Goal: Task Accomplishment & Management: Manage account settings

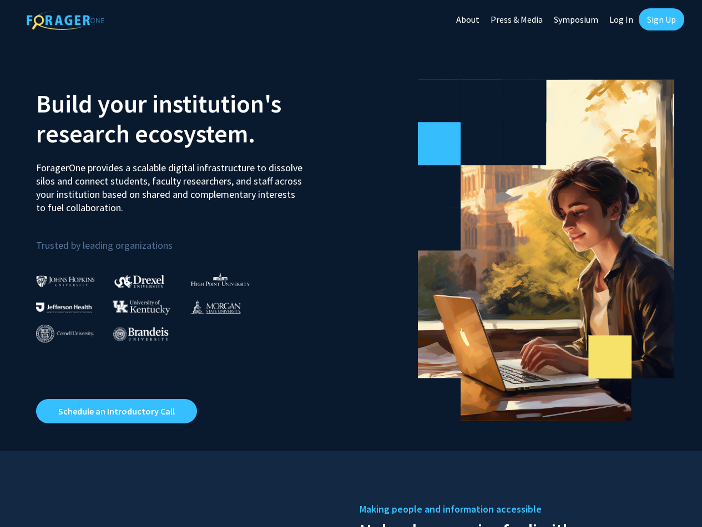
click at [628, 22] on link "Log In" at bounding box center [620, 19] width 35 height 39
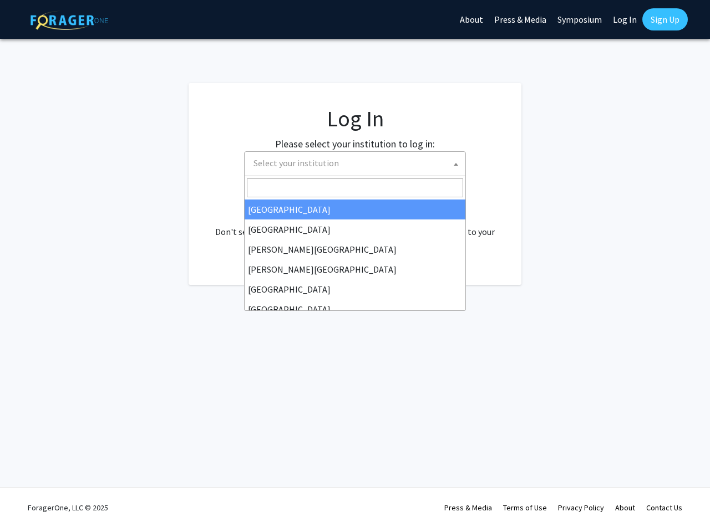
click at [415, 173] on span "Select your institution" at bounding box center [357, 163] width 216 height 23
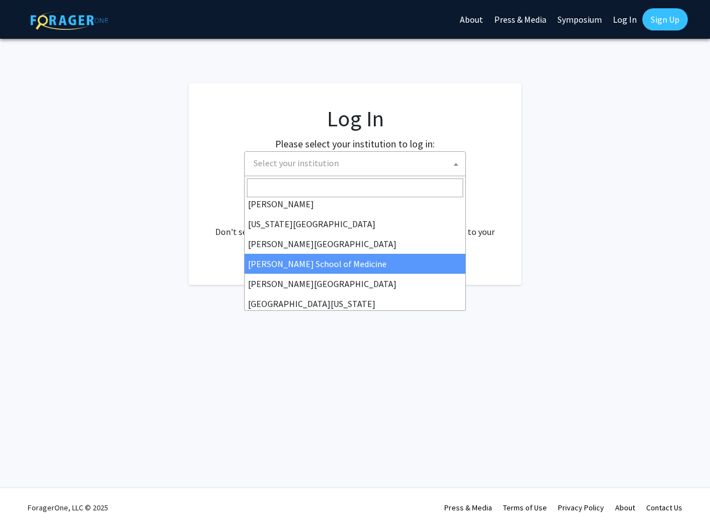
scroll to position [388, 0]
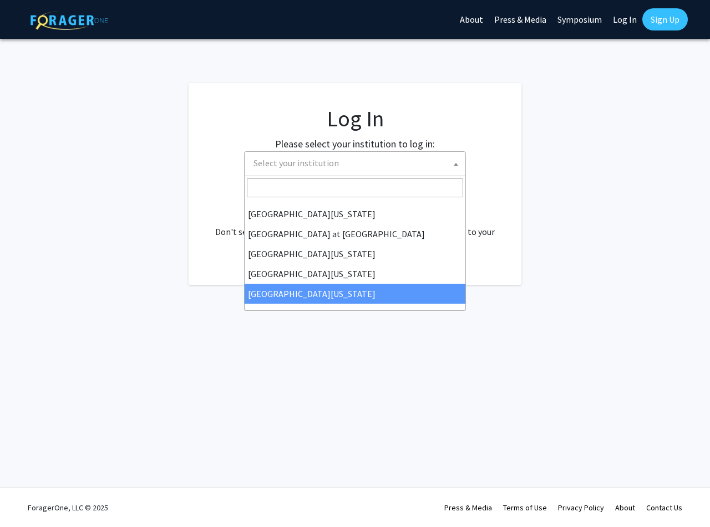
select select "33"
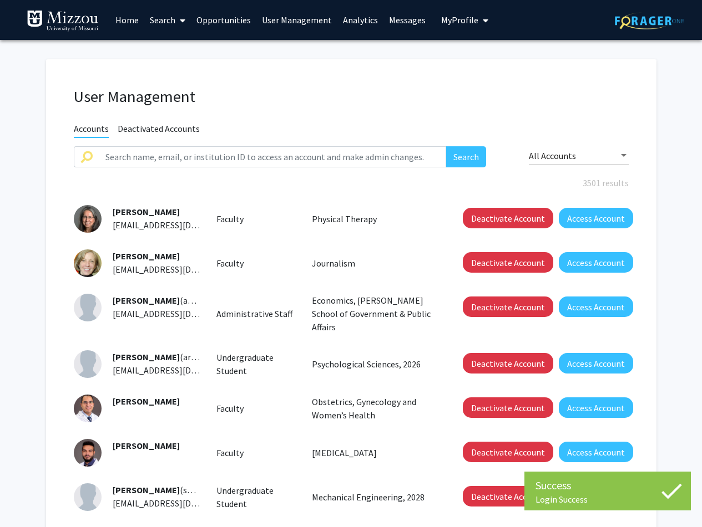
click at [174, 22] on link "Search" at bounding box center [167, 20] width 47 height 39
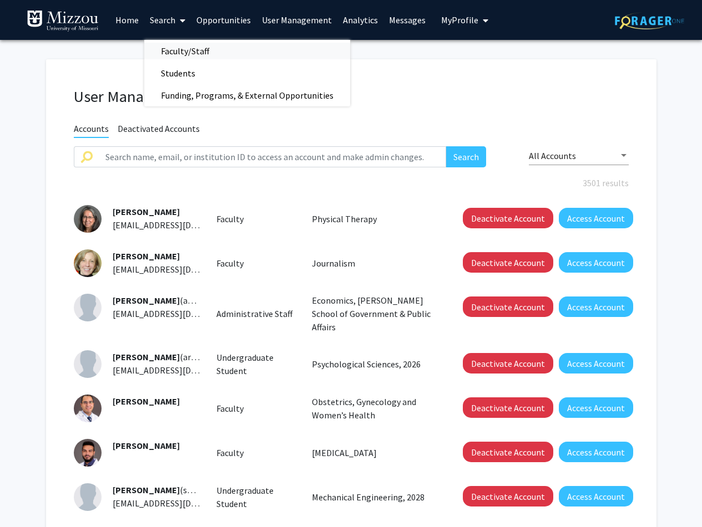
click at [172, 54] on span "Faculty/Staff" at bounding box center [185, 51] width 82 height 22
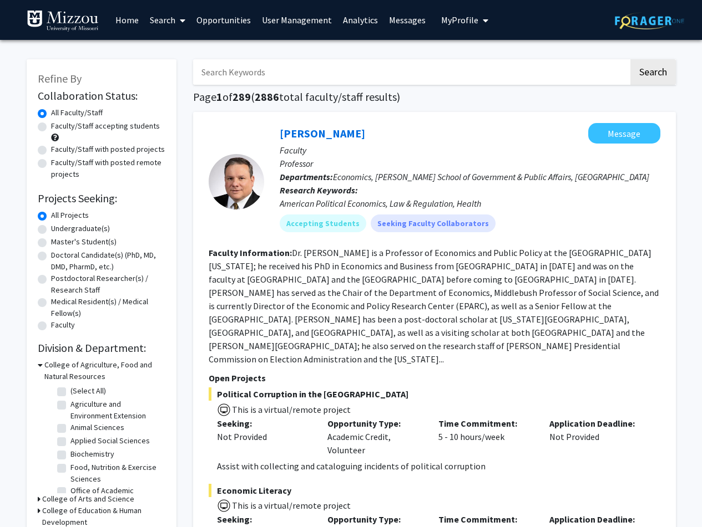
click at [277, 79] on input "Search Keywords" at bounding box center [410, 72] width 435 height 26
type input "lily"
click at [630, 59] on button "Search" at bounding box center [652, 72] width 45 height 26
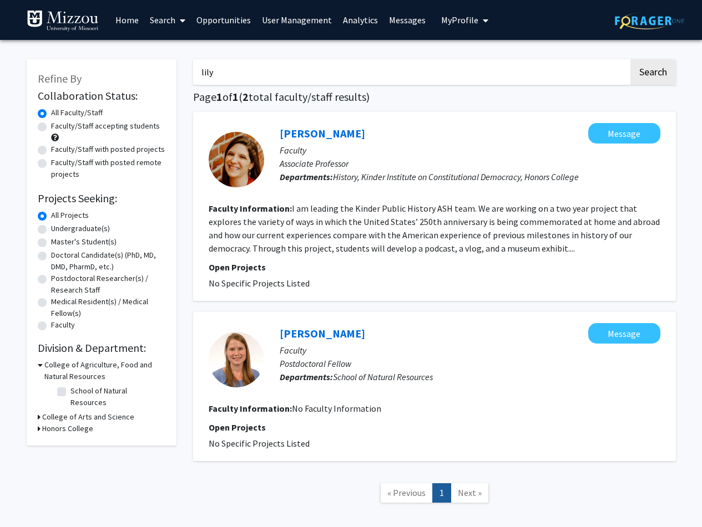
click at [338, 12] on link "Analytics" at bounding box center [360, 20] width 46 height 39
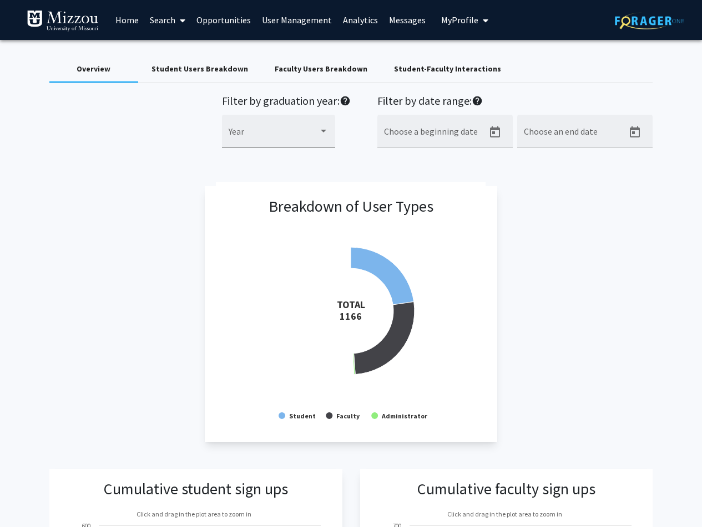
click at [364, 21] on link "Analytics" at bounding box center [360, 20] width 46 height 39
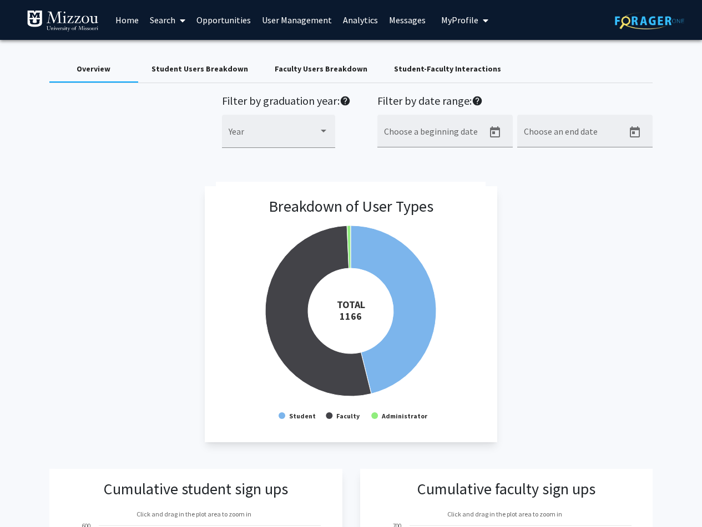
click at [289, 69] on div "Faculty Users Breakdown" at bounding box center [321, 69] width 93 height 12
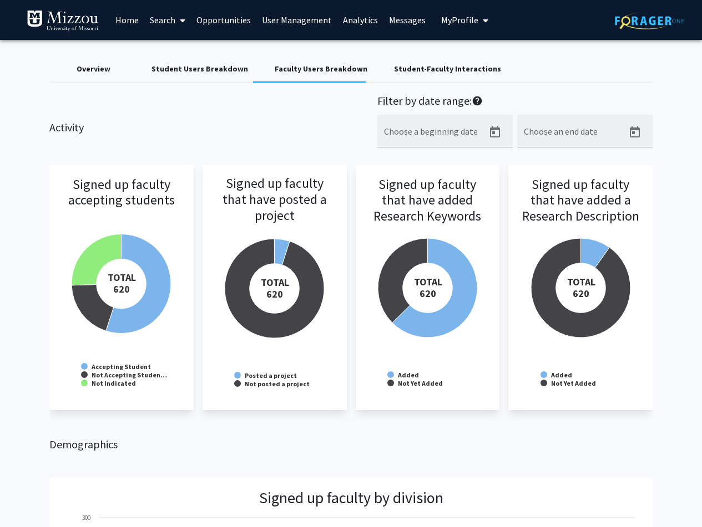
click at [171, 18] on link "Search" at bounding box center [167, 20] width 47 height 39
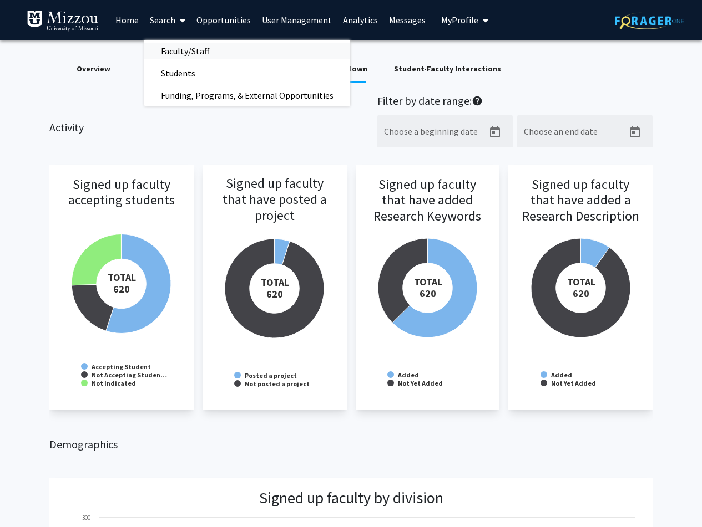
click at [176, 53] on span "Faculty/Staff" at bounding box center [185, 51] width 82 height 22
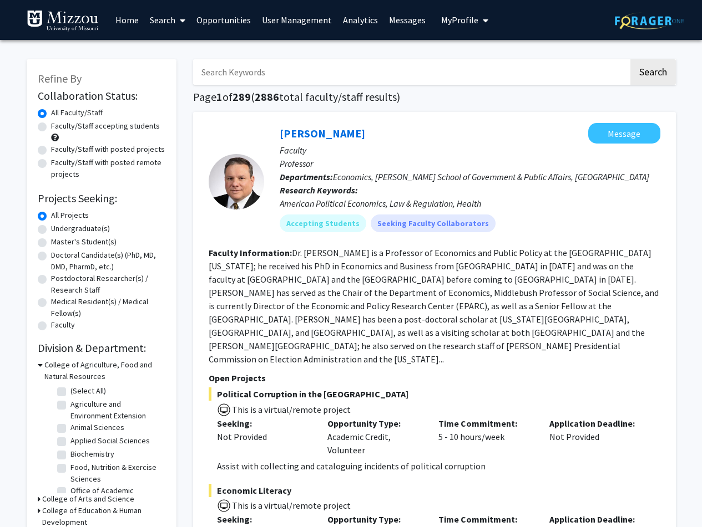
click at [48, 152] on div "Faculty/Staff with posted projects" at bounding box center [102, 150] width 128 height 13
click at [51, 151] on label "Faculty/Staff with posted projects" at bounding box center [108, 150] width 114 height 12
click at [51, 151] on input "Faculty/Staff with posted projects" at bounding box center [54, 147] width 7 height 7
radio input "true"
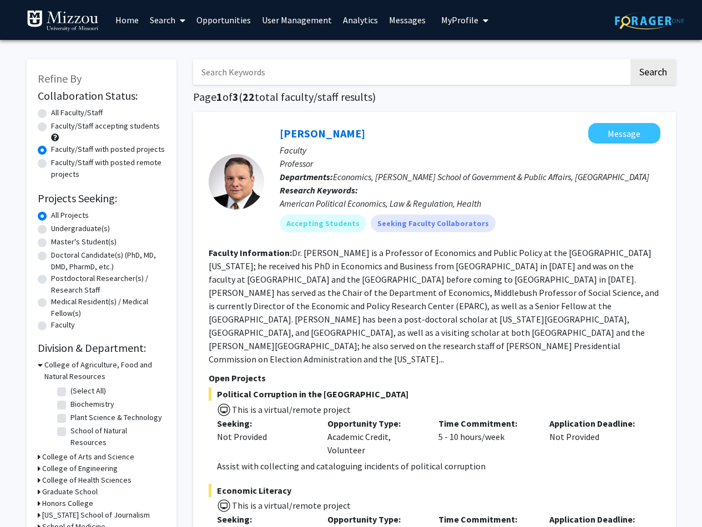
click at [51, 113] on label "All Faculty/Staff" at bounding box center [77, 113] width 52 height 12
click at [51, 113] on input "All Faculty/Staff" at bounding box center [54, 110] width 7 height 7
radio input "true"
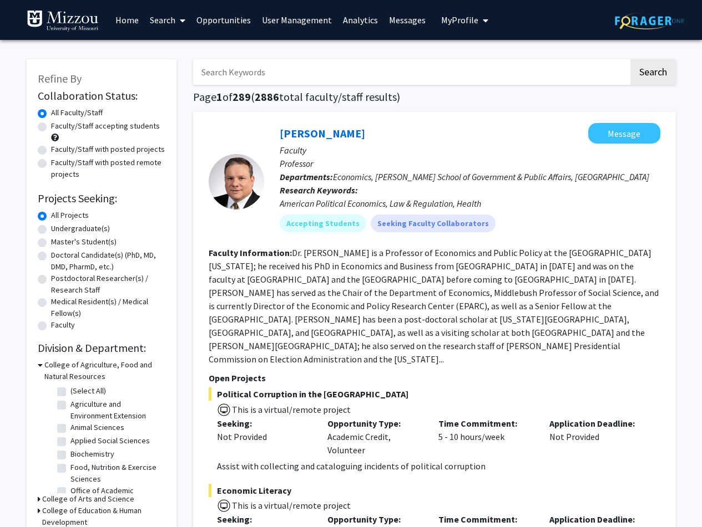
click at [458, 22] on span "My Profile" at bounding box center [459, 19] width 37 height 11
click at [295, 22] on link "User Management" at bounding box center [296, 20] width 81 height 39
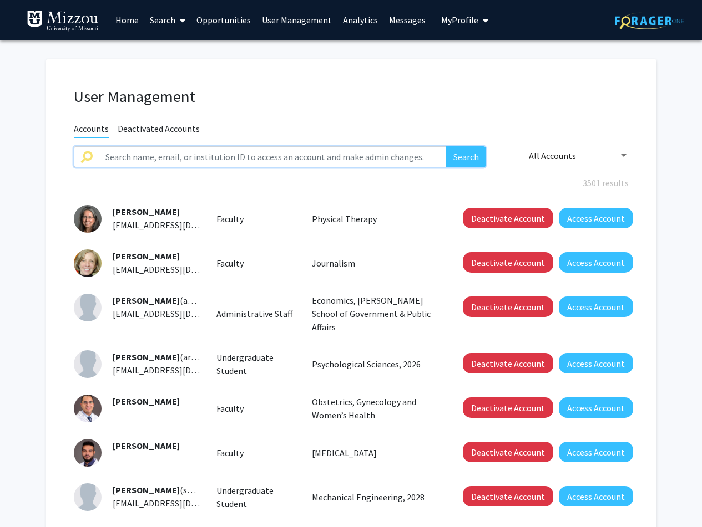
click at [156, 160] on input "text" at bounding box center [273, 156] width 348 height 21
type input "lily"
click at [446, 146] on button "Search" at bounding box center [466, 156] width 40 height 21
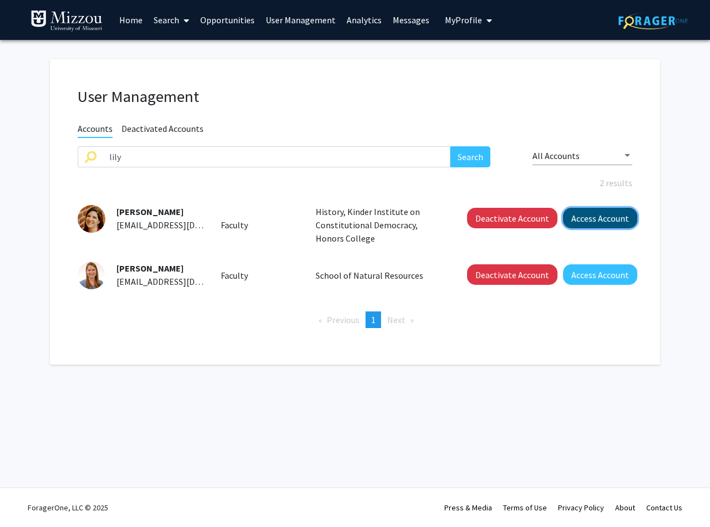
click at [611, 217] on button "Access Account" at bounding box center [600, 218] width 74 height 21
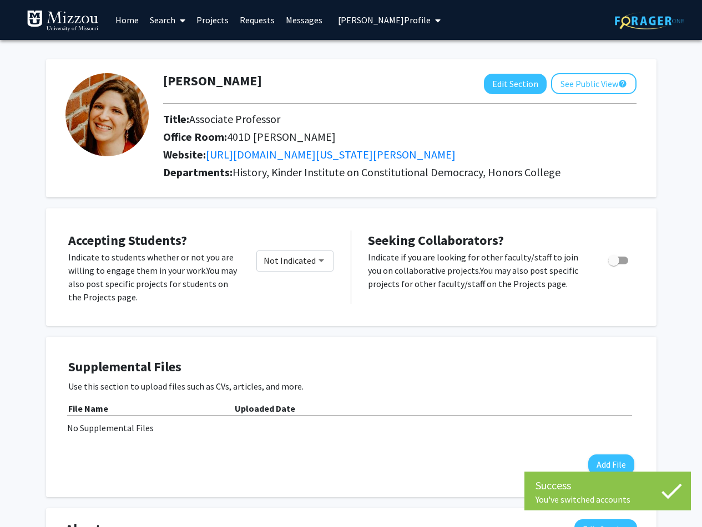
click at [181, 83] on h1 "[PERSON_NAME]" at bounding box center [212, 81] width 99 height 16
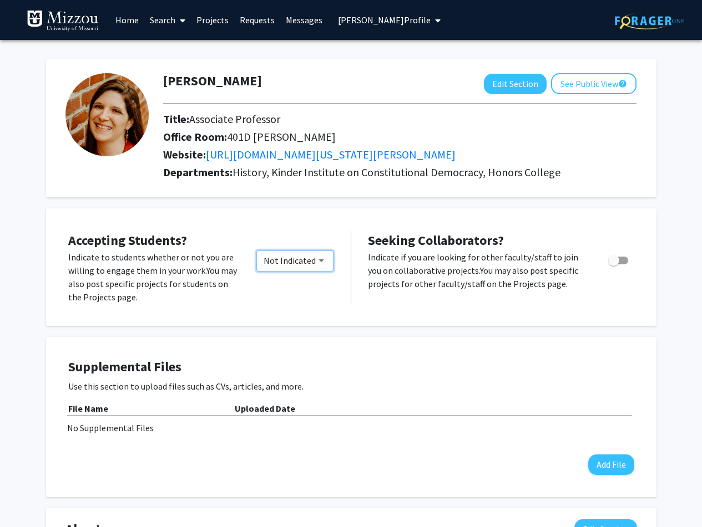
click at [317, 266] on mat-select "Not Indicated" at bounding box center [295, 261] width 78 height 21
click at [326, 261] on div "Would you like to permit student requests?" at bounding box center [321, 260] width 10 height 9
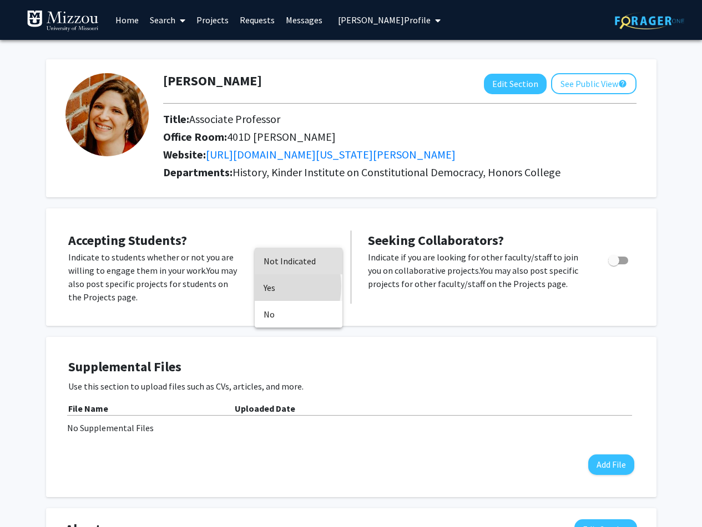
click at [263, 286] on span "Yes" at bounding box center [298, 288] width 70 height 27
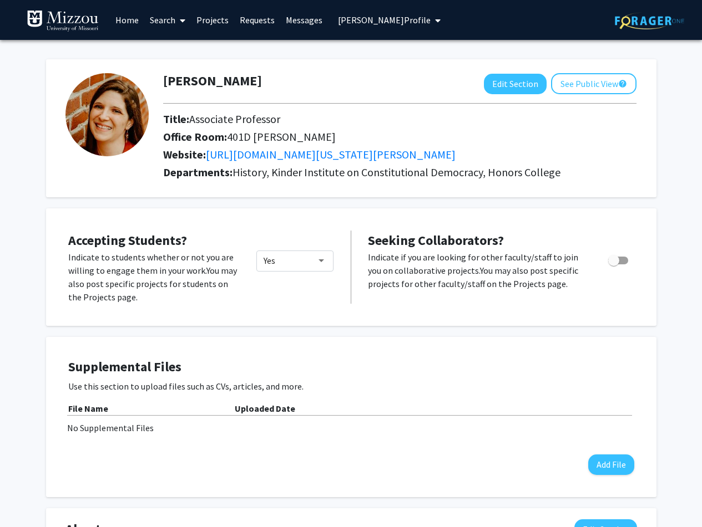
click at [621, 261] on span "Toggle" at bounding box center [618, 261] width 20 height 8
click at [613, 265] on input "Toggle" at bounding box center [613, 265] width 1 height 1
checkbox input "true"
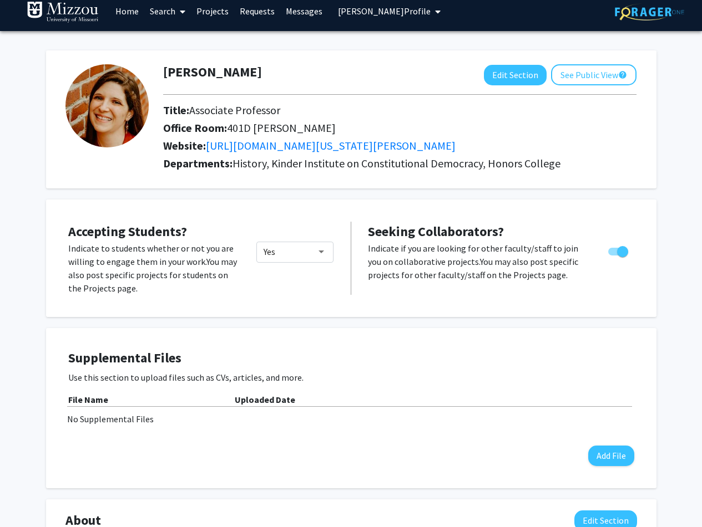
scroll to position [18, 0]
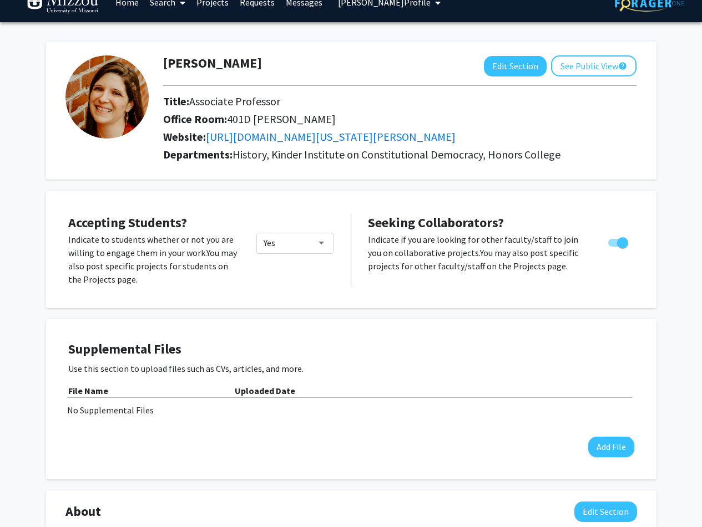
click at [229, 306] on div "Accepting Students? Indicate to students whether or not you are willing to enga…" at bounding box center [351, 250] width 610 height 118
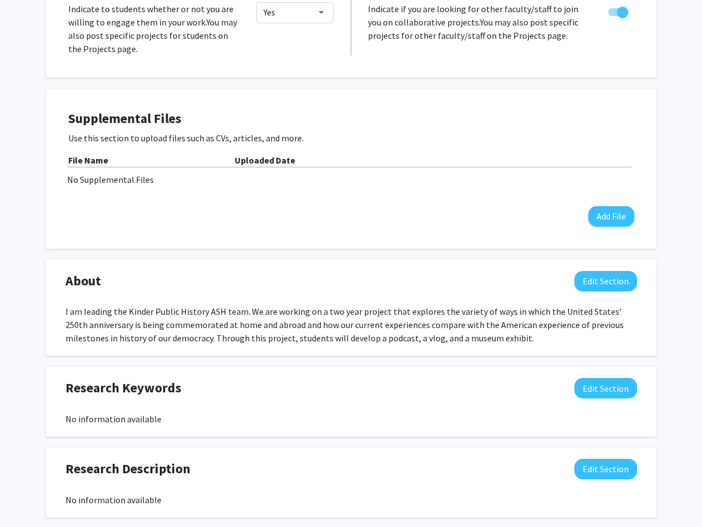
scroll to position [257, 0]
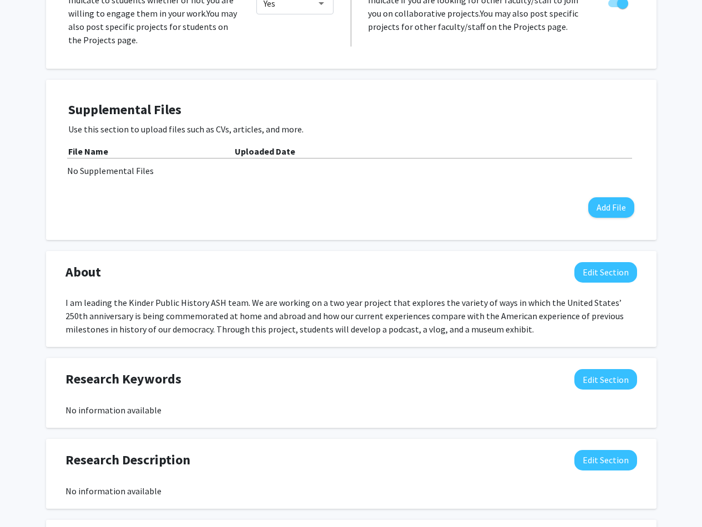
click at [160, 406] on div "No information available" at bounding box center [350, 410] width 571 height 13
click at [609, 380] on button "Edit Section" at bounding box center [605, 379] width 63 height 21
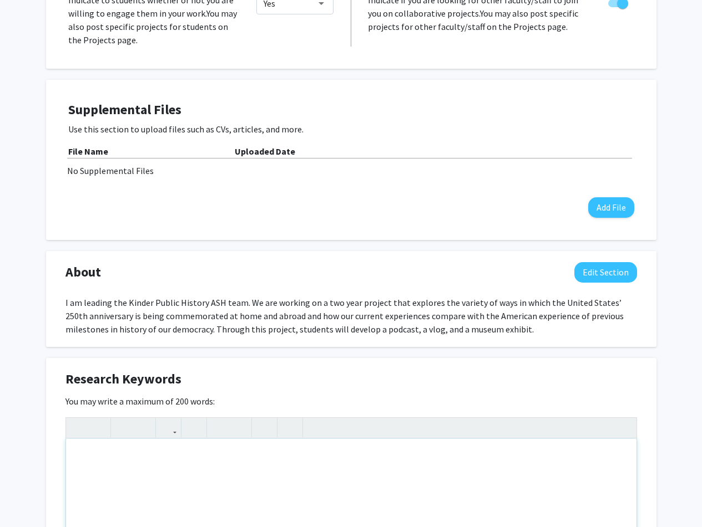
click at [115, 463] on div "Note to users with screen readers: Please deactivate our accessibility plugin f…" at bounding box center [351, 522] width 570 height 166
type textarea "Public History, African American History, Citizenship"
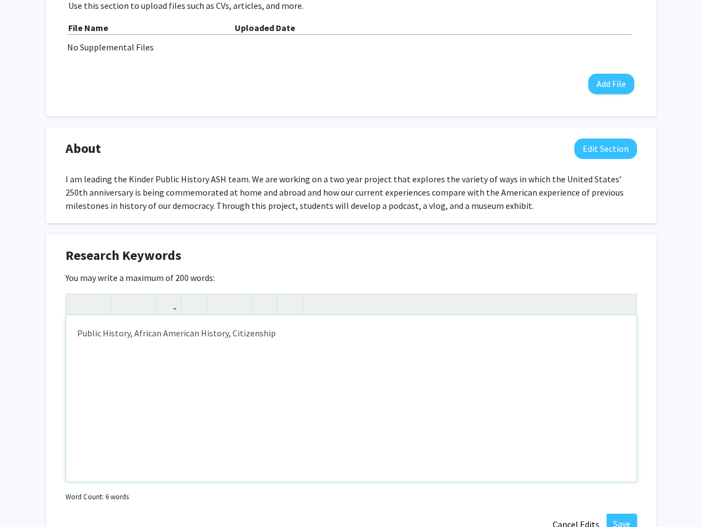
scroll to position [390, 0]
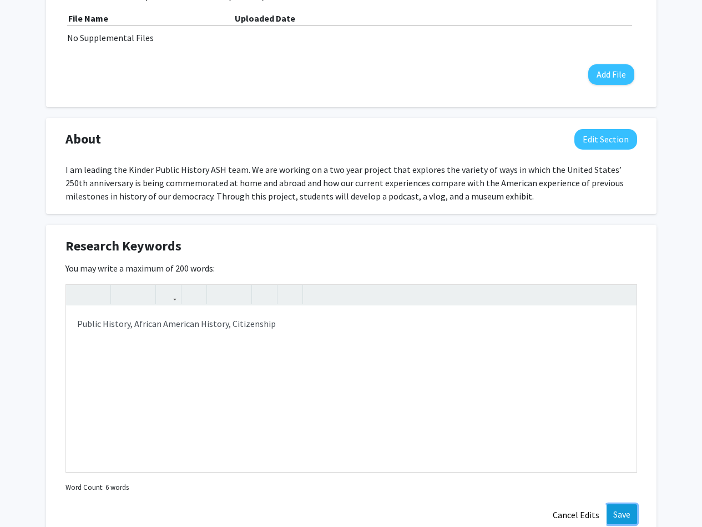
click at [621, 516] on button "Save" at bounding box center [621, 515] width 31 height 20
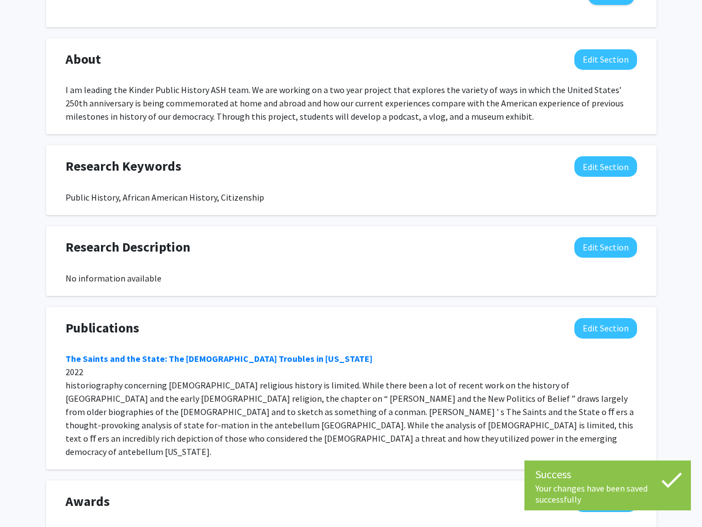
scroll to position [550, 0]
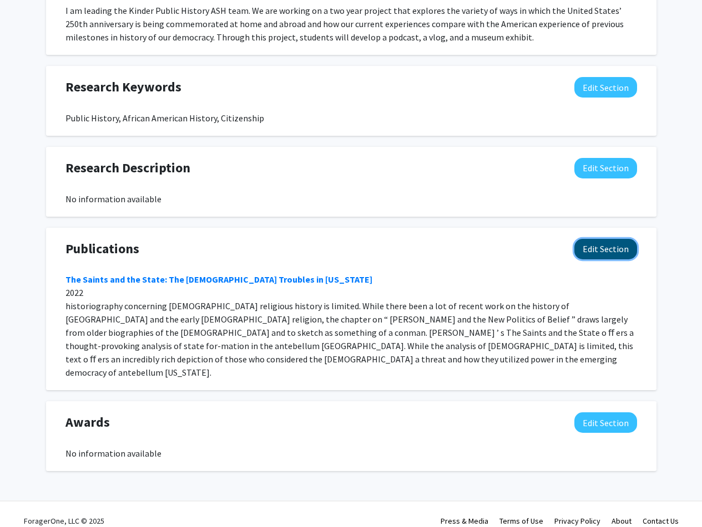
click at [611, 250] on button "Edit Section" at bounding box center [605, 249] width 63 height 21
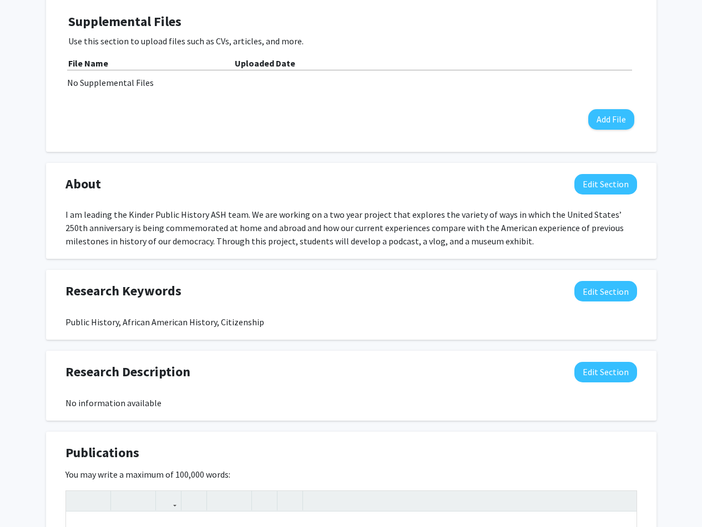
scroll to position [330, 0]
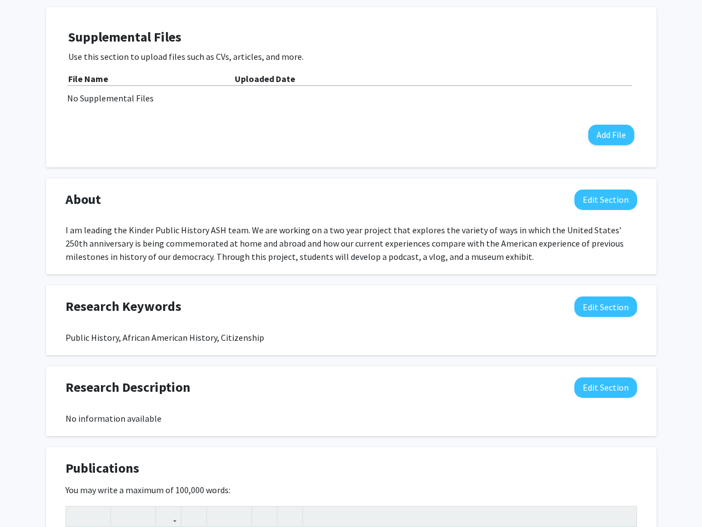
click at [639, 170] on div "Accepting Students? Indicate to students whether or not you are willing to enga…" at bounding box center [351, 365] width 610 height 972
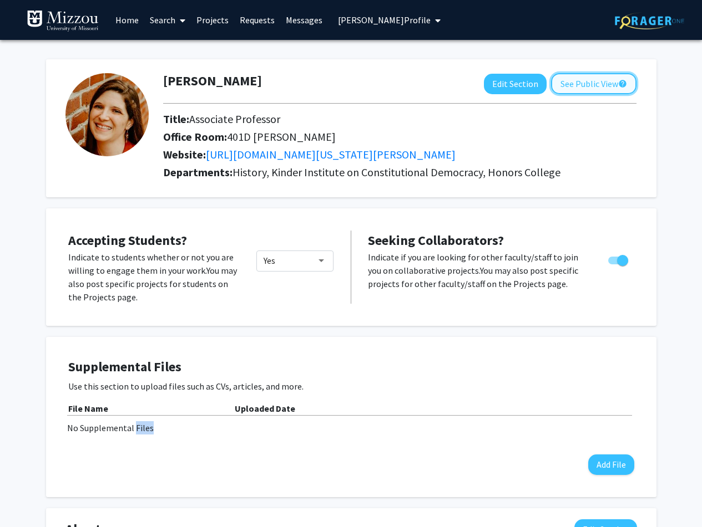
click at [564, 83] on button "See Public View help" at bounding box center [593, 83] width 85 height 21
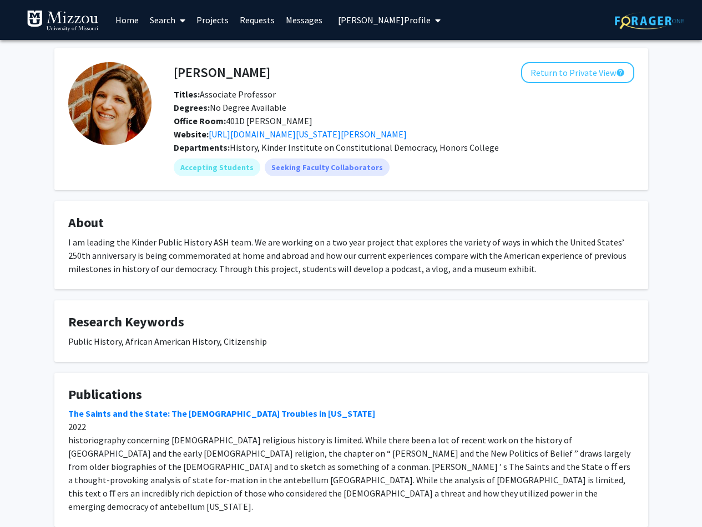
click at [397, 13] on button "[PERSON_NAME] Profile" at bounding box center [388, 20] width 109 height 40
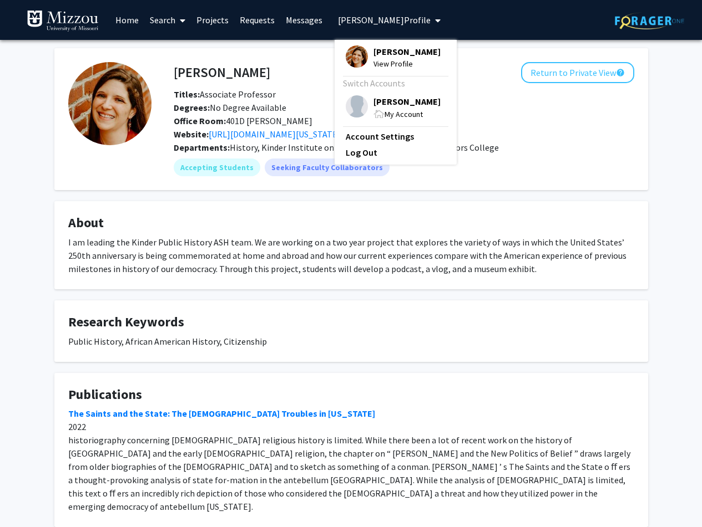
click at [376, 102] on span "[PERSON_NAME]" at bounding box center [406, 101] width 67 height 12
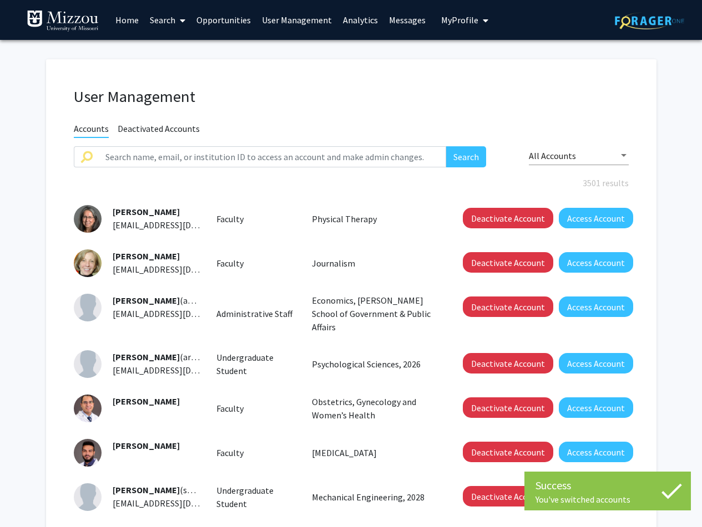
click at [163, 16] on link "Search" at bounding box center [167, 20] width 47 height 39
click at [168, 53] on span "Faculty/Staff" at bounding box center [185, 51] width 82 height 22
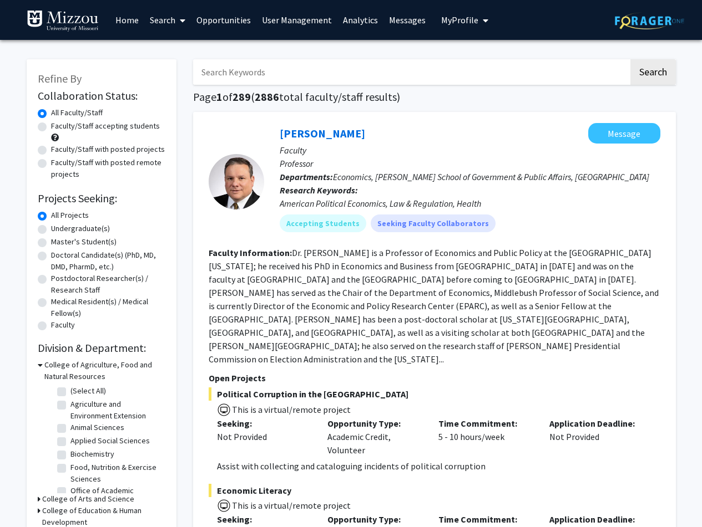
click at [269, 73] on input "Search Keywords" at bounding box center [410, 72] width 435 height 26
type input "public history"
click at [630, 59] on button "Search" at bounding box center [652, 72] width 45 height 26
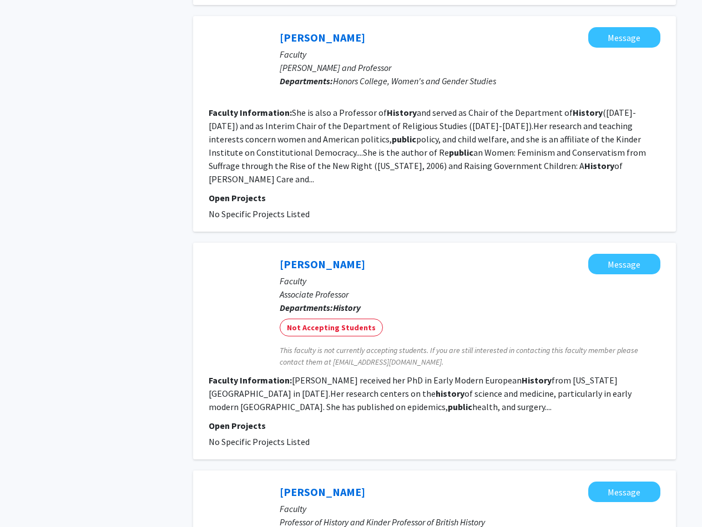
scroll to position [1012, 0]
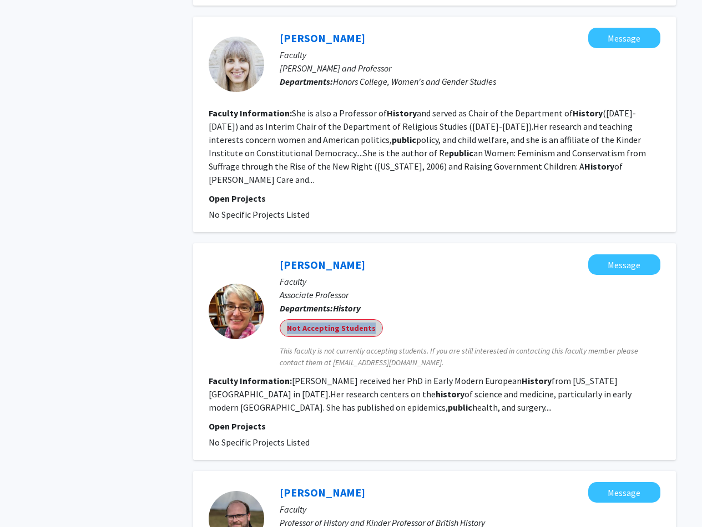
click at [427, 317] on div "Not Accepting Students" at bounding box center [469, 328] width 385 height 22
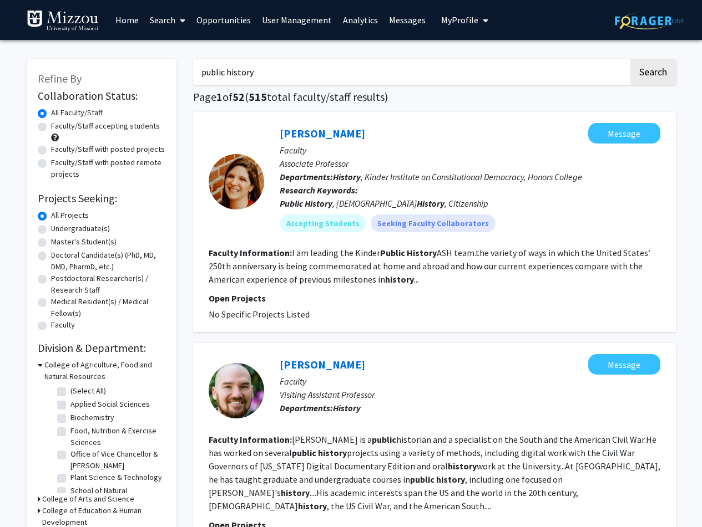
click at [51, 150] on label "Faculty/Staff with posted projects" at bounding box center [108, 150] width 114 height 12
click at [51, 150] on input "Faculty/Staff with posted projects" at bounding box center [54, 147] width 7 height 7
radio input "true"
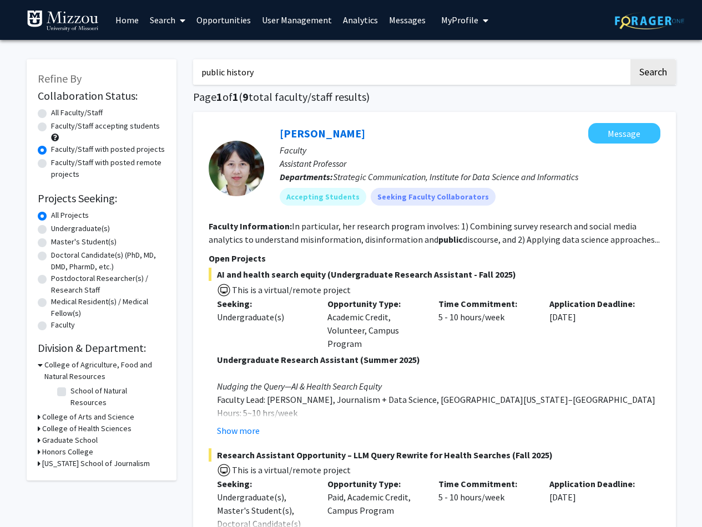
click at [478, 21] on span "My profile dropdown to access profile and logout" at bounding box center [483, 20] width 10 height 39
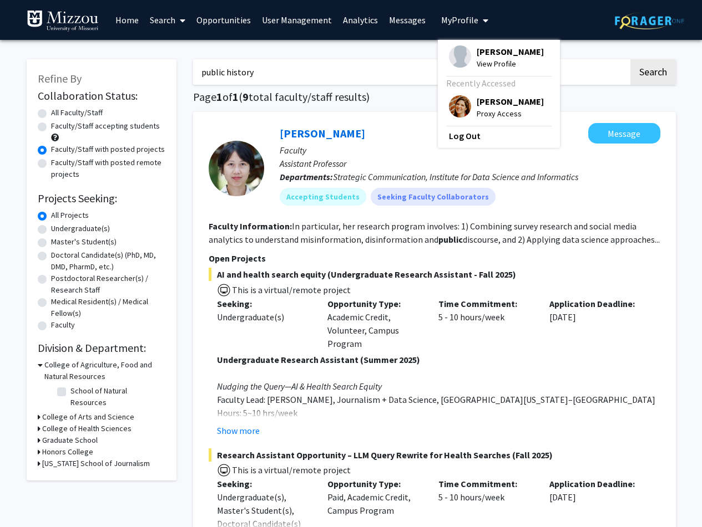
click at [484, 104] on span "[PERSON_NAME]" at bounding box center [509, 101] width 67 height 12
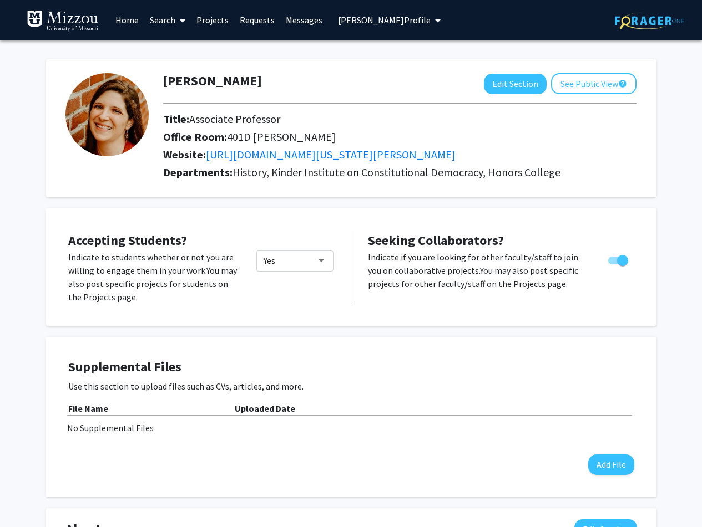
click at [207, 21] on link "Projects" at bounding box center [212, 20] width 43 height 39
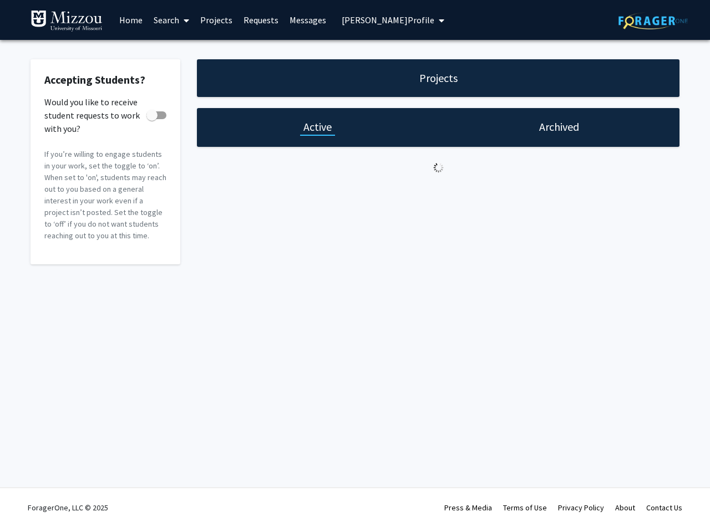
checkbox input "true"
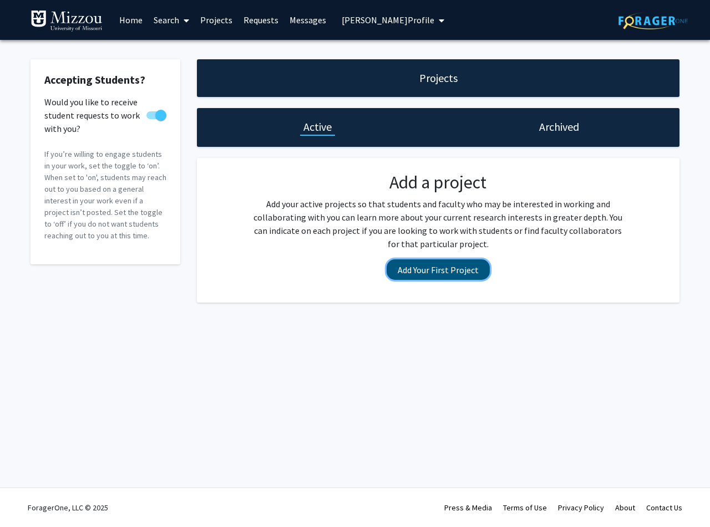
click at [463, 271] on button "Add Your First Project" at bounding box center [438, 270] width 103 height 21
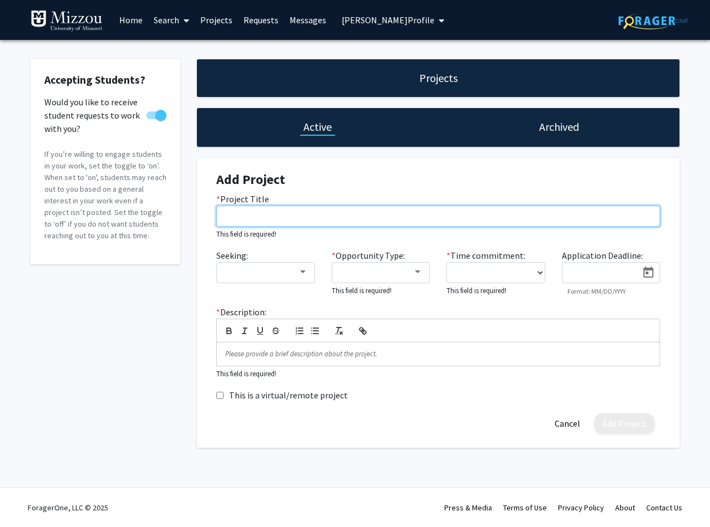
click at [248, 213] on input "* Project Title" at bounding box center [438, 216] width 444 height 21
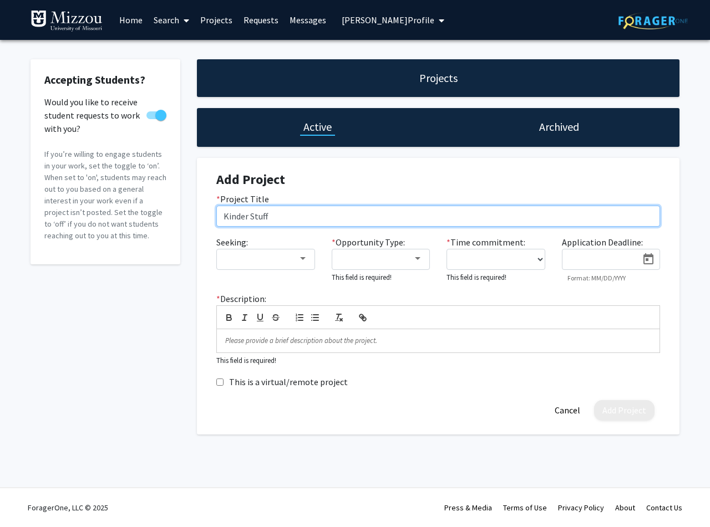
type input "Kinder Stuff"
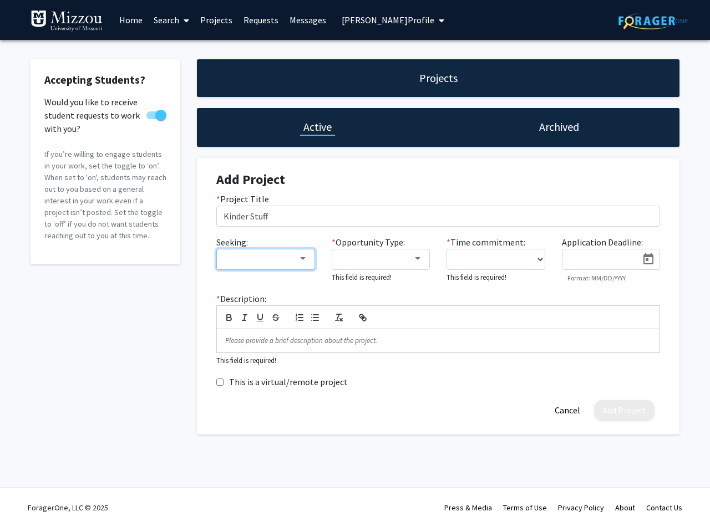
click at [280, 259] on div at bounding box center [261, 258] width 74 height 13
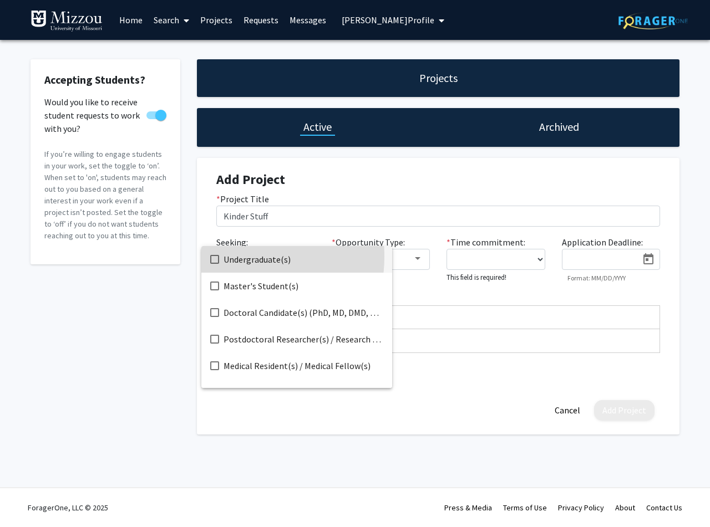
click at [215, 256] on mat-pseudo-checkbox at bounding box center [214, 259] width 9 height 9
click at [410, 265] on div at bounding box center [355, 263] width 710 height 527
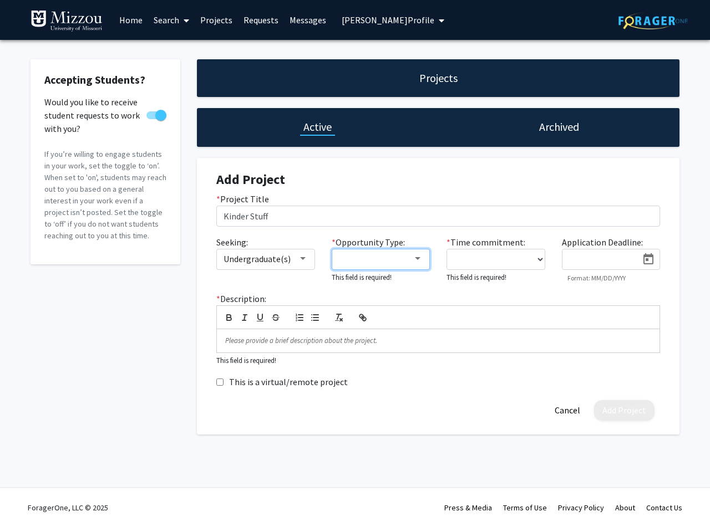
click at [415, 259] on div at bounding box center [418, 258] width 6 height 3
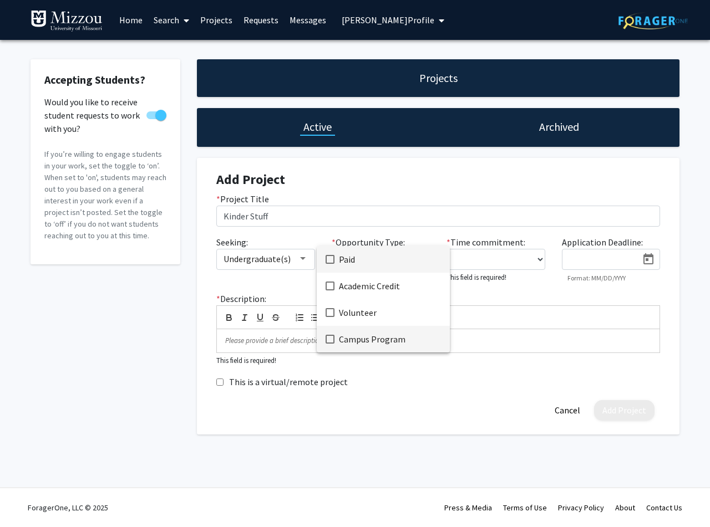
click at [326, 339] on mat-pseudo-checkbox at bounding box center [330, 339] width 9 height 9
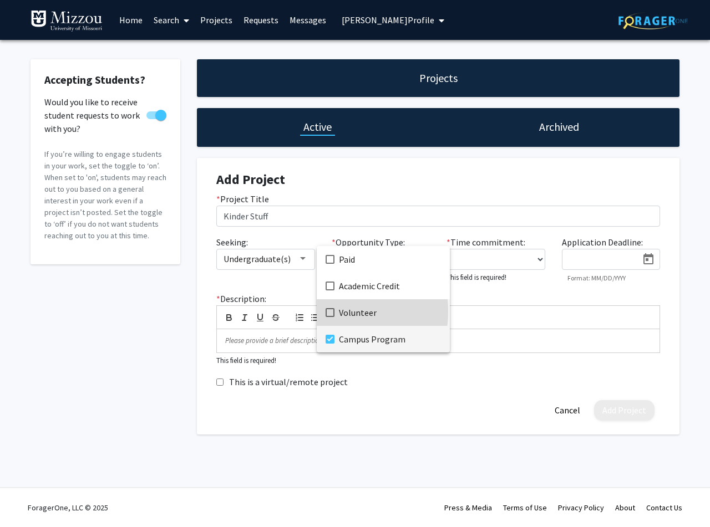
click at [328, 312] on mat-pseudo-checkbox at bounding box center [330, 312] width 9 height 9
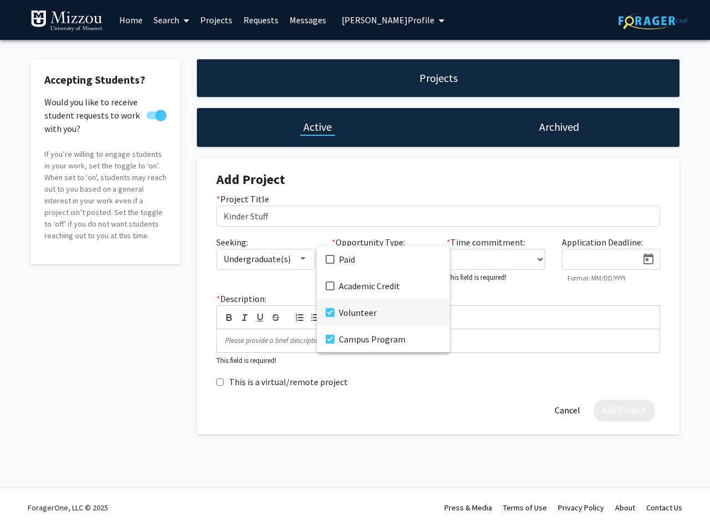
click at [505, 256] on div at bounding box center [355, 263] width 710 height 527
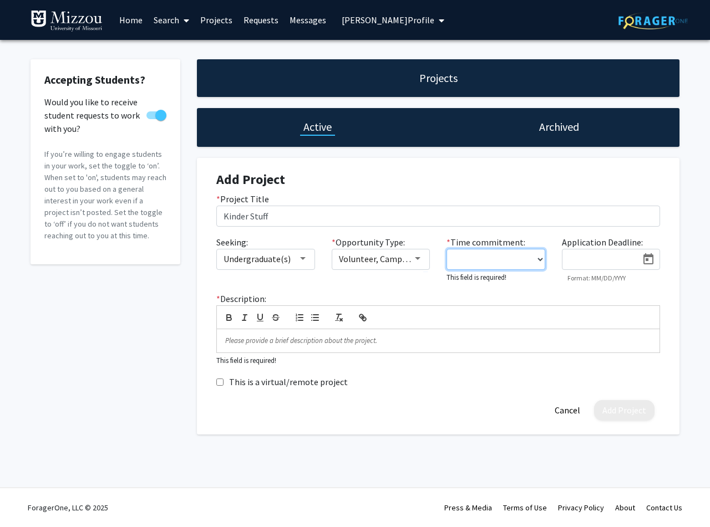
click at [446, 249] on select "0 - 5 hours/week 5 - 10 hours/week 10 - 15 hours/week 15 - 20 hours/week 20 - 3…" at bounding box center [495, 259] width 99 height 21
select select "5 - 10"
click option "5 - 10 hours/week" at bounding box center [0, 0] width 0 height 0
click at [265, 333] on div at bounding box center [438, 339] width 443 height 23
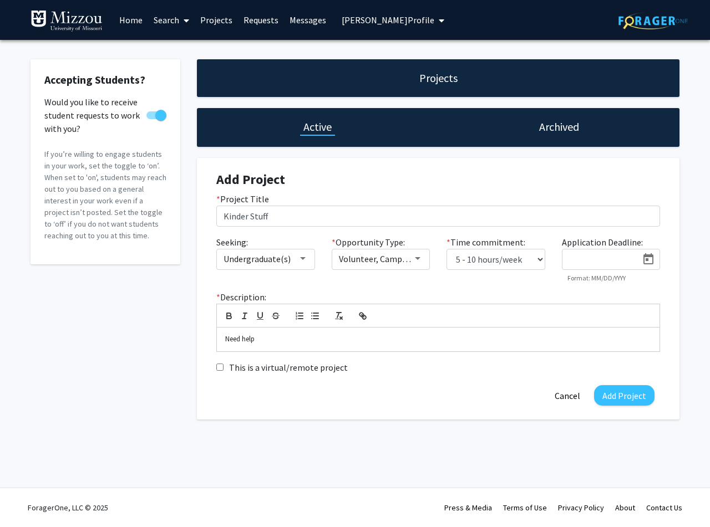
click at [621, 384] on form "Add Project * Project Title Kinder Stuff Seeking: Undergraduate(s) * Opportunit…" at bounding box center [438, 289] width 444 height 234
click at [618, 394] on button "Add Project" at bounding box center [624, 395] width 60 height 21
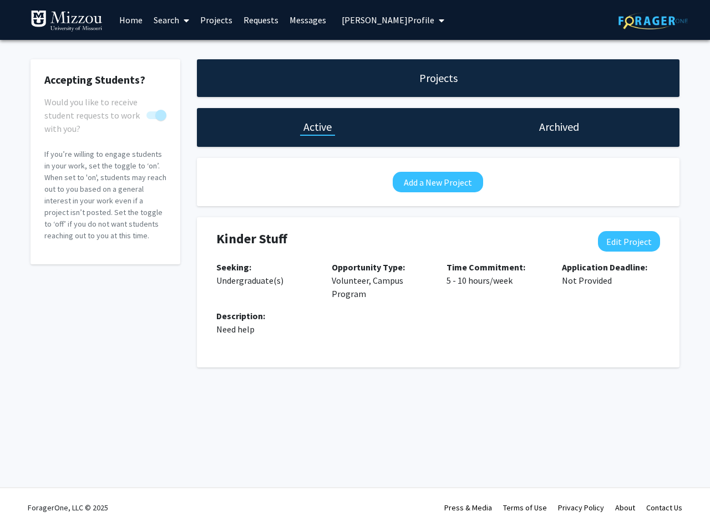
click at [364, 15] on span "[PERSON_NAME] Profile" at bounding box center [388, 19] width 93 height 11
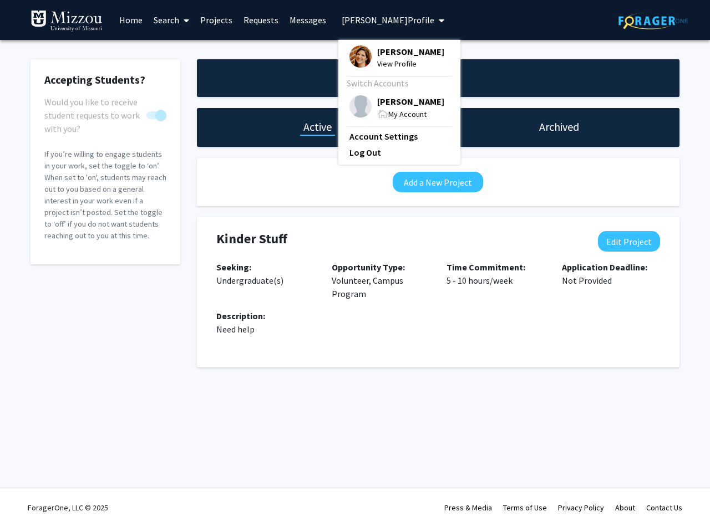
click at [385, 58] on span "View Profile" at bounding box center [410, 64] width 67 height 12
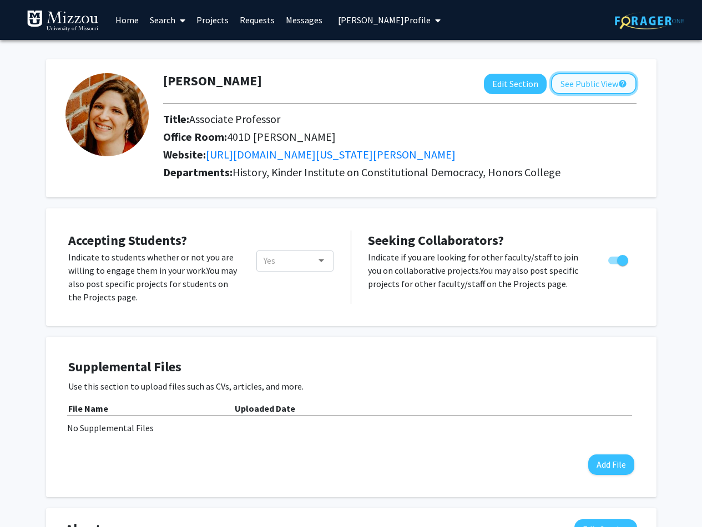
click at [605, 85] on button "See Public View help" at bounding box center [593, 83] width 85 height 21
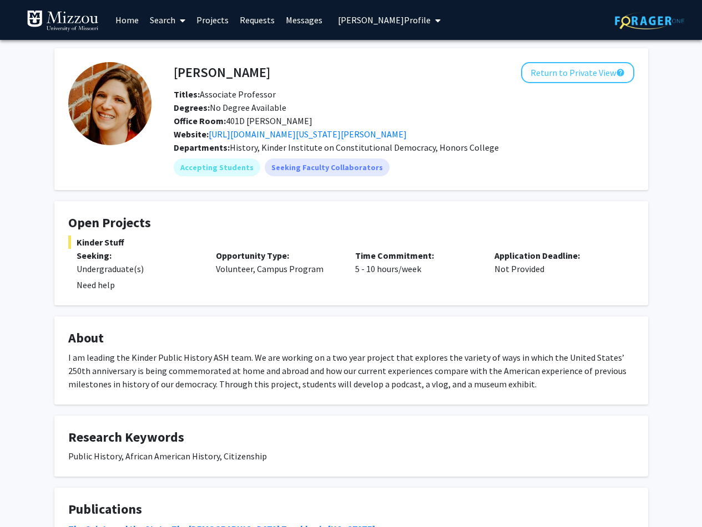
click at [120, 18] on link "Home" at bounding box center [127, 20] width 34 height 39
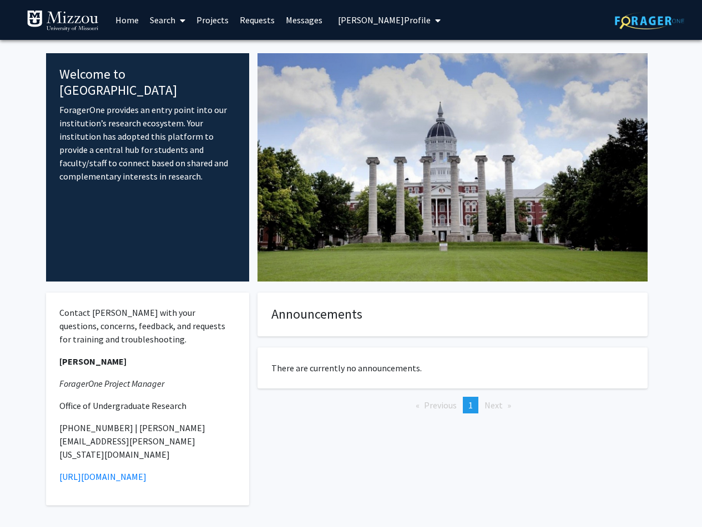
drag, startPoint x: 155, startPoint y: 23, endPoint x: 155, endPoint y: 32, distance: 8.9
click at [155, 31] on link "Search" at bounding box center [167, 20] width 47 height 39
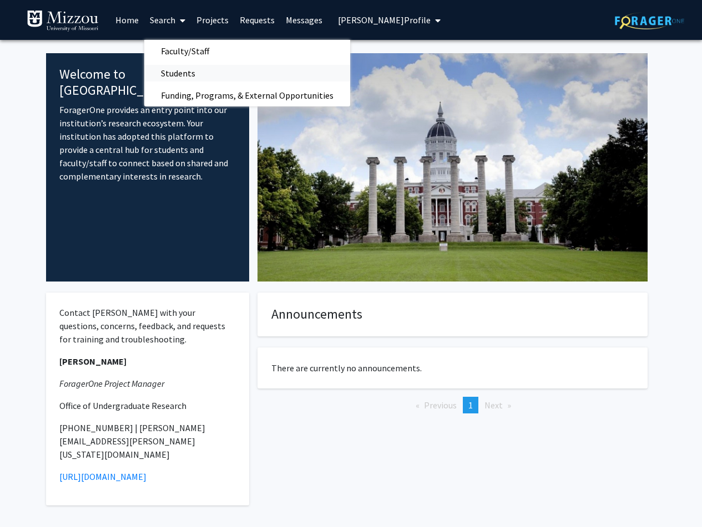
click at [172, 78] on span "Students" at bounding box center [178, 73] width 68 height 22
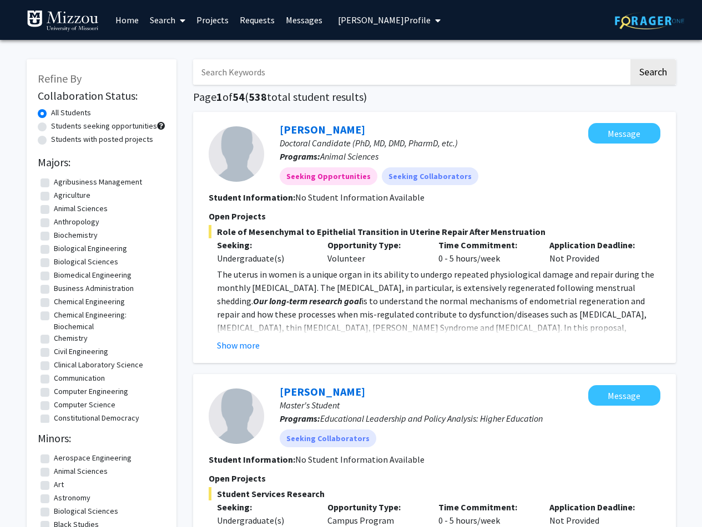
click at [333, 68] on input "Search Keywords" at bounding box center [410, 72] width 435 height 26
type input "public history"
click at [630, 59] on button "Search" at bounding box center [652, 72] width 45 height 26
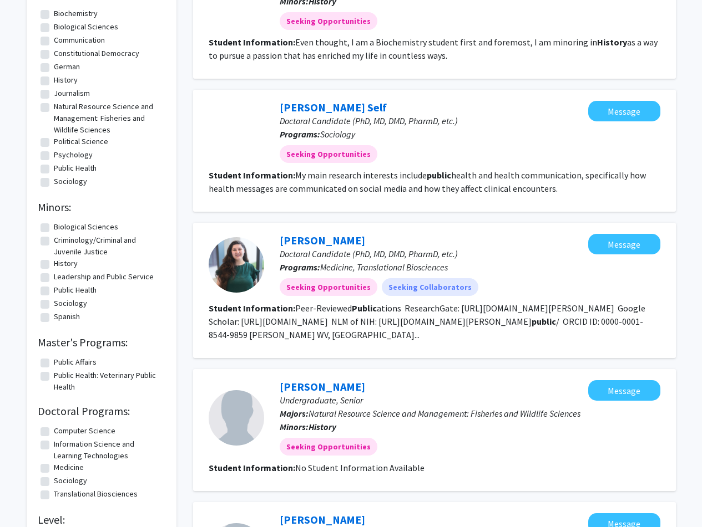
scroll to position [44, 0]
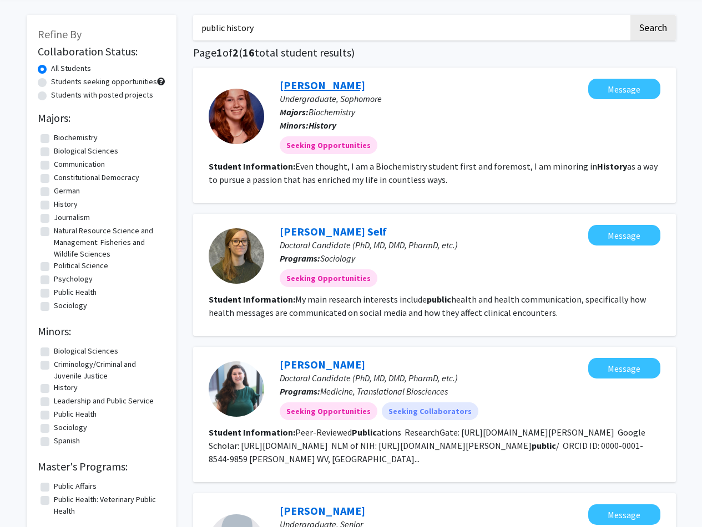
click at [328, 83] on link "Josephine Shank" at bounding box center [322, 85] width 85 height 14
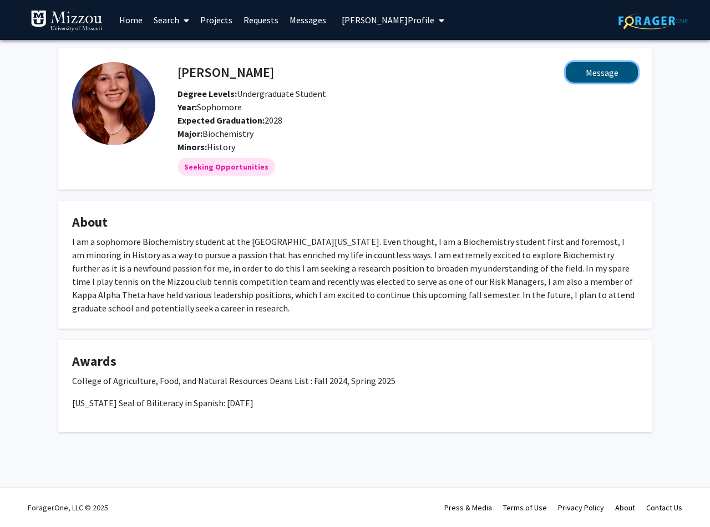
click at [598, 73] on button "Message" at bounding box center [602, 72] width 72 height 21
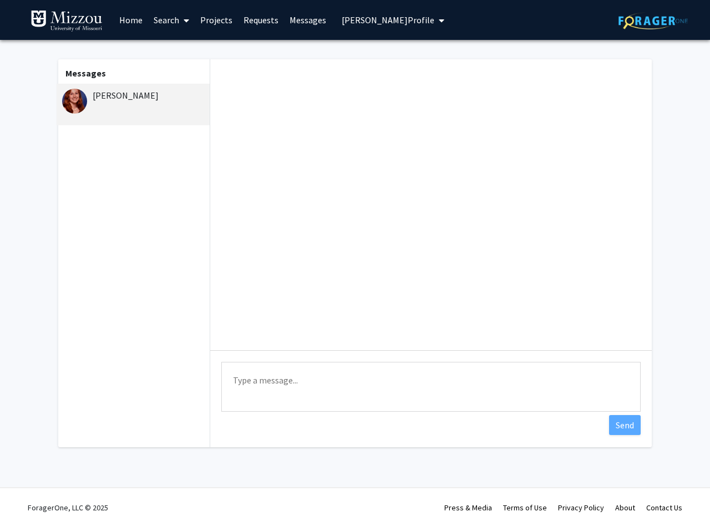
click at [413, 18] on span "[PERSON_NAME] Profile" at bounding box center [388, 19] width 93 height 11
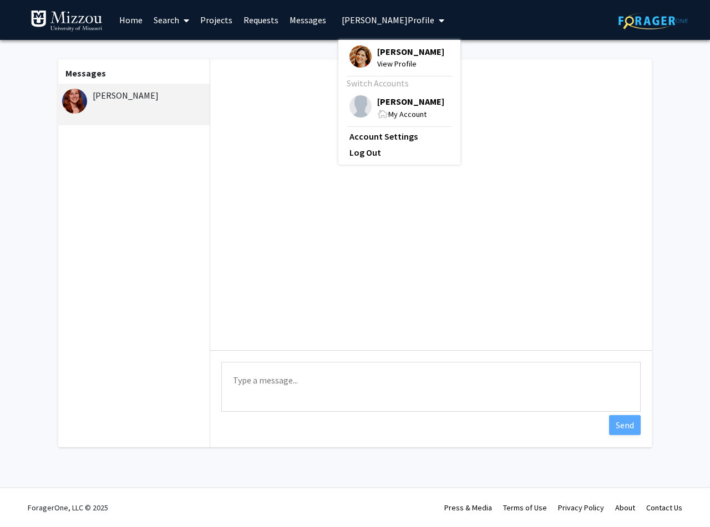
click at [408, 101] on span "[PERSON_NAME]" at bounding box center [410, 101] width 67 height 12
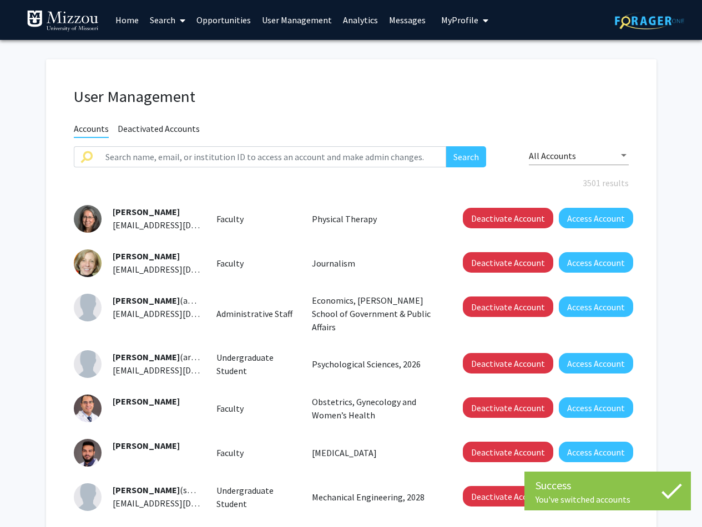
click at [96, 17] on img at bounding box center [63, 21] width 72 height 22
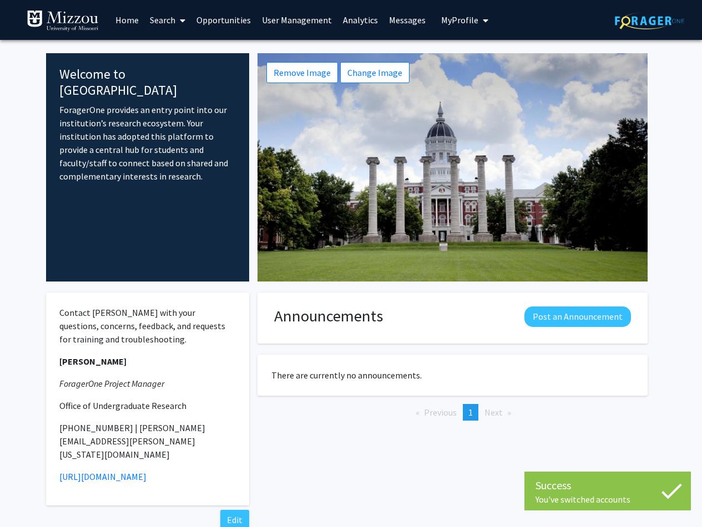
click at [133, 22] on link "Home" at bounding box center [127, 20] width 34 height 39
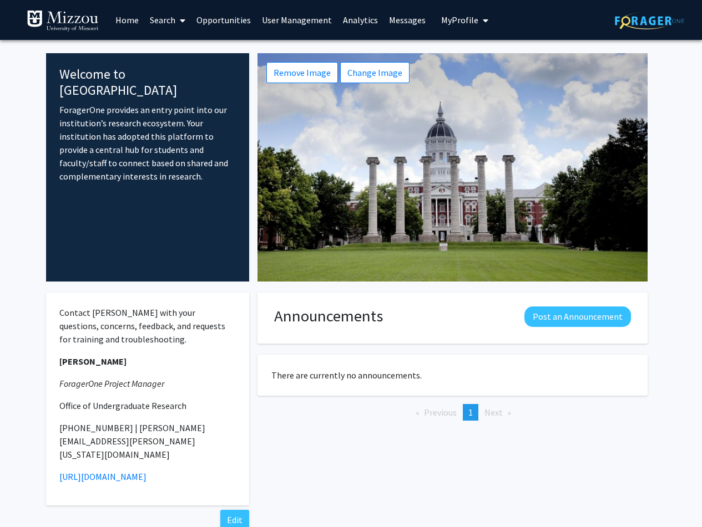
click at [151, 18] on link "Search" at bounding box center [167, 20] width 47 height 39
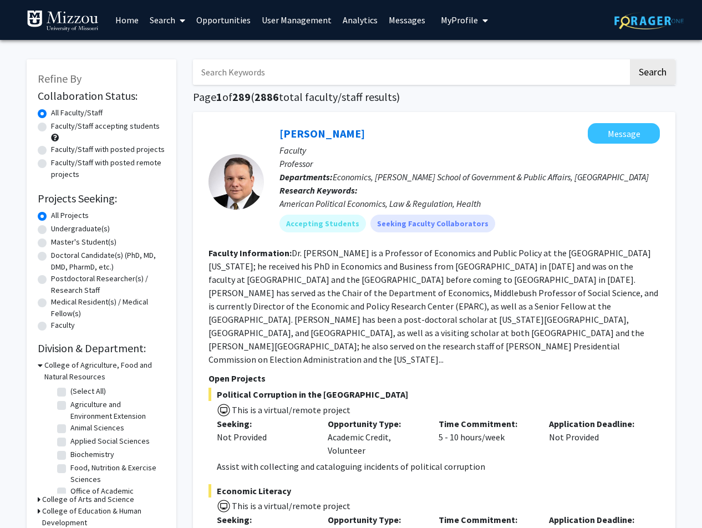
click at [450, 24] on span "My Profile" at bounding box center [459, 19] width 37 height 11
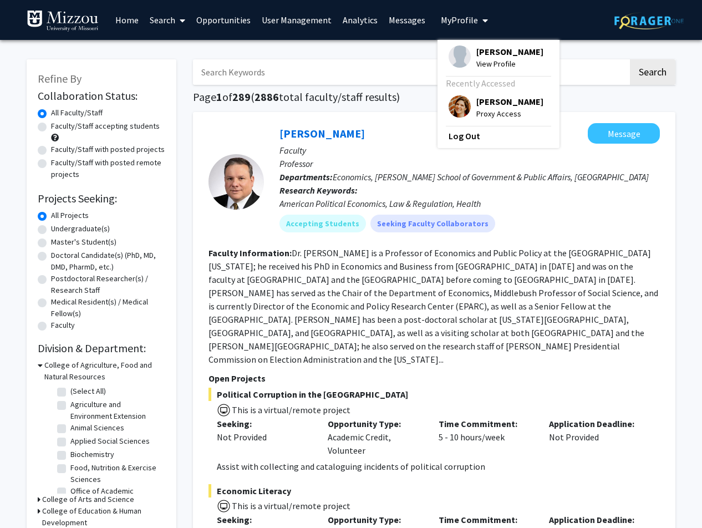
click at [504, 107] on span "[PERSON_NAME]" at bounding box center [509, 101] width 67 height 12
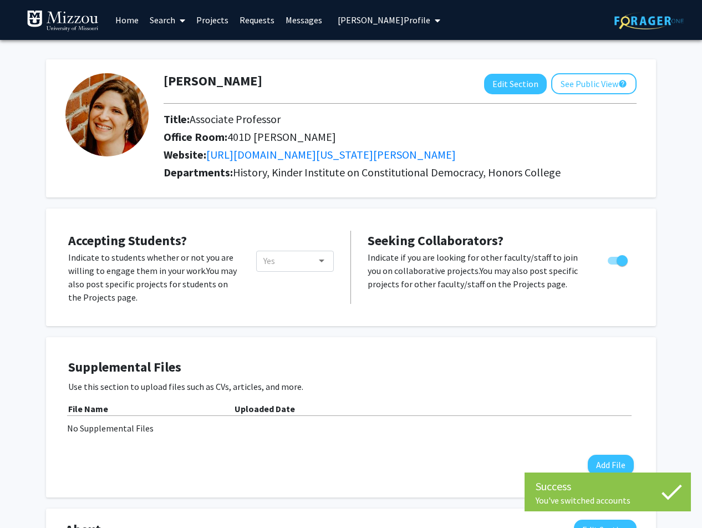
click at [214, 22] on link "Projects" at bounding box center [212, 20] width 43 height 39
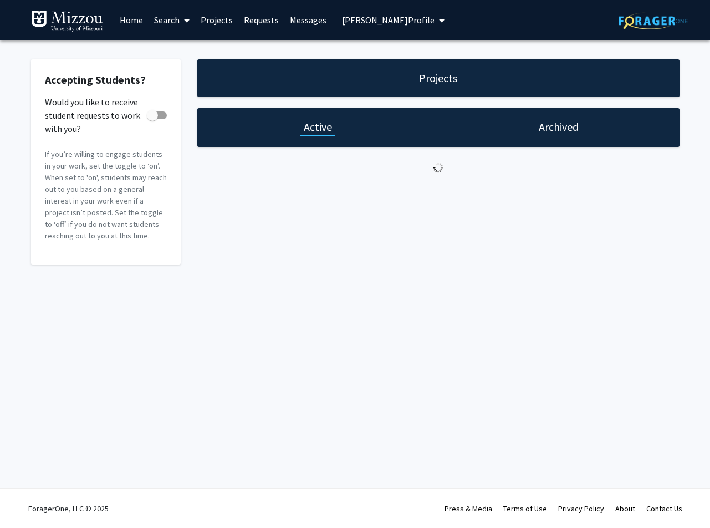
checkbox input "true"
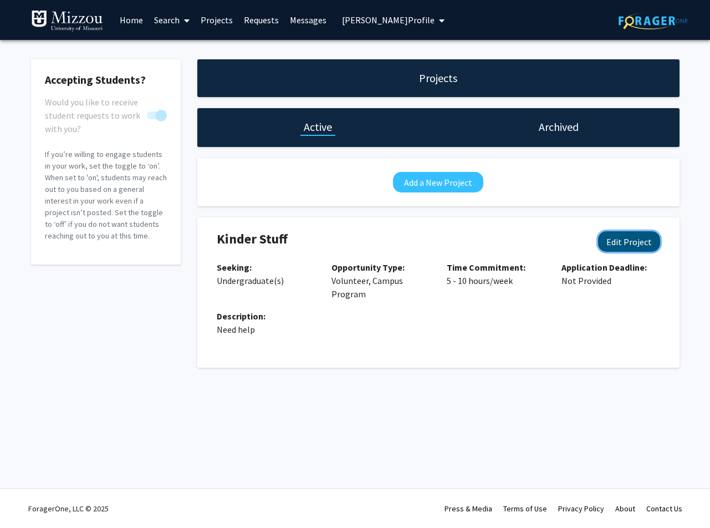
click at [619, 240] on button "Edit Project" at bounding box center [629, 241] width 62 height 21
select select "5 - 10"
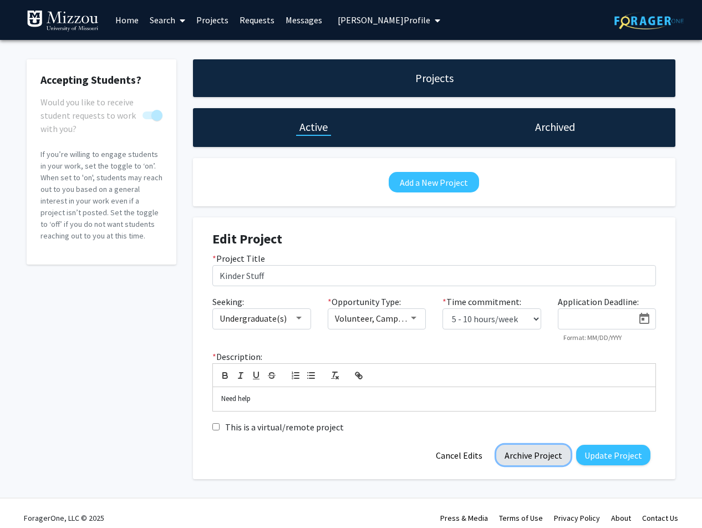
click at [539, 456] on button "Archive Project" at bounding box center [533, 455] width 74 height 21
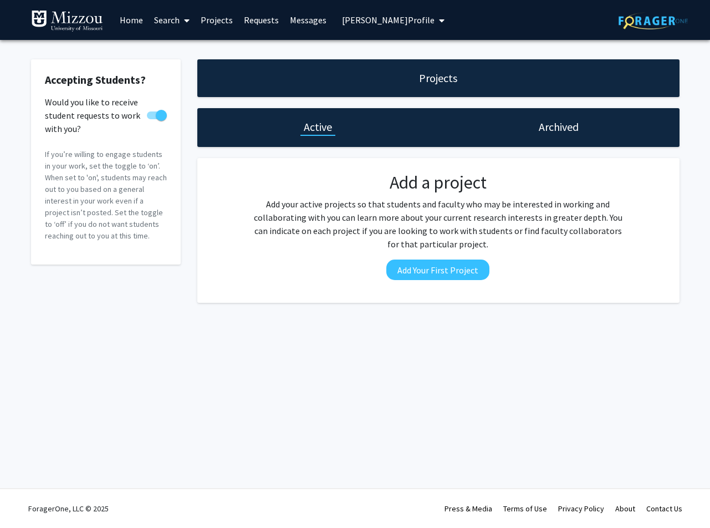
click at [387, 21] on span "[PERSON_NAME] Profile" at bounding box center [388, 19] width 93 height 11
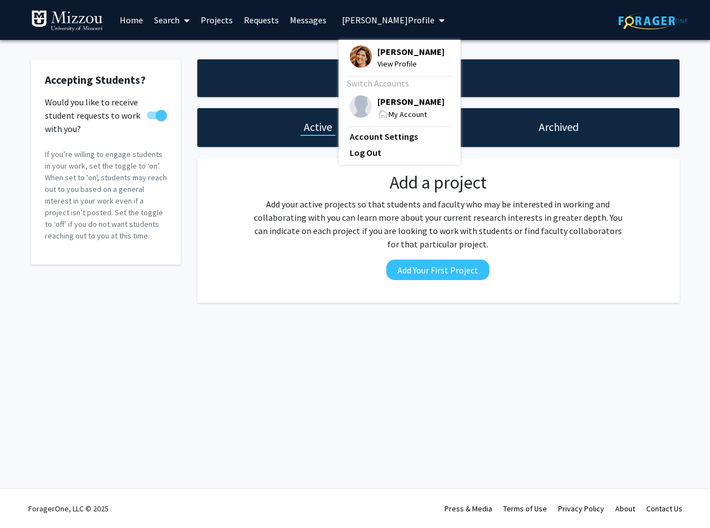
click at [389, 55] on span "[PERSON_NAME]" at bounding box center [411, 51] width 67 height 12
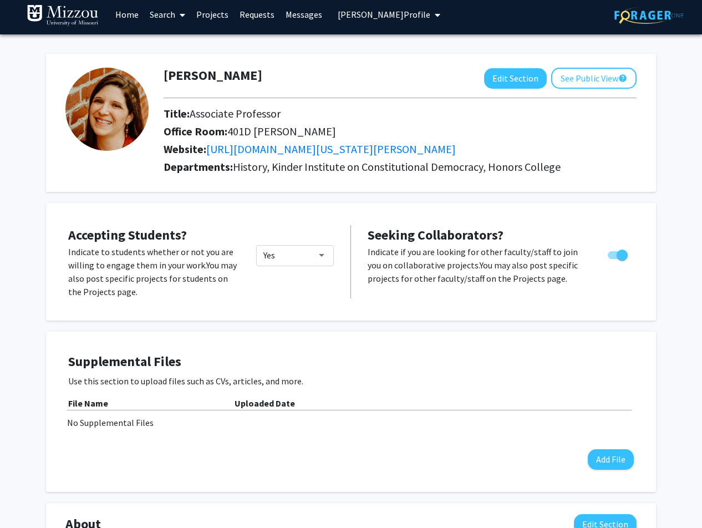
scroll to position [9, 0]
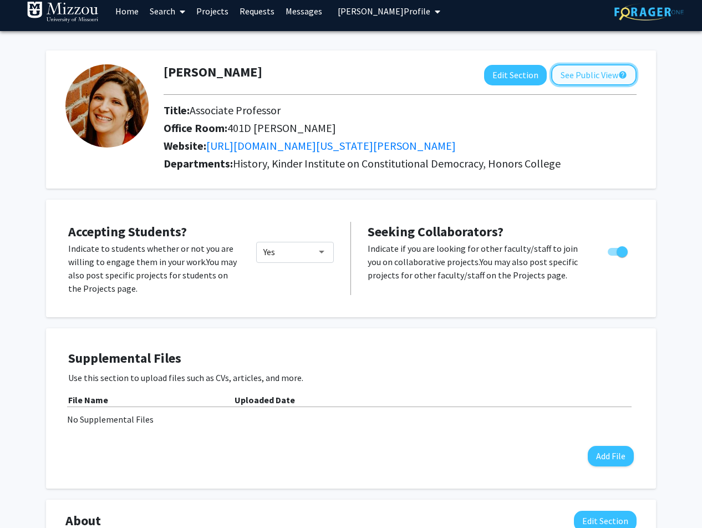
click at [612, 70] on button "See Public View help" at bounding box center [593, 74] width 85 height 21
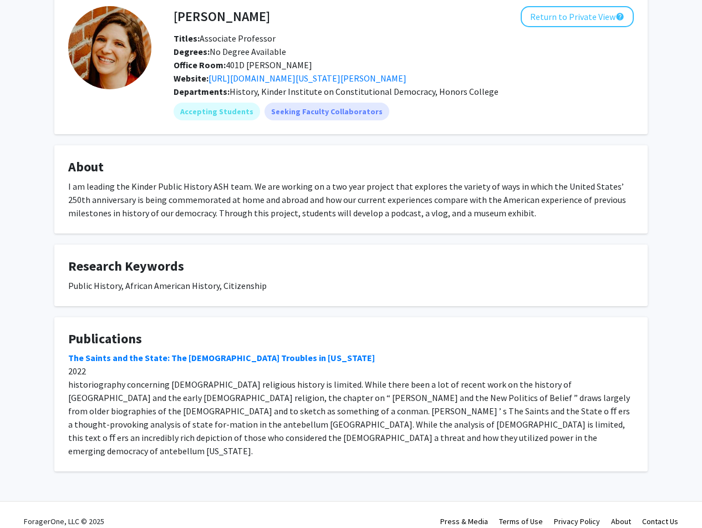
scroll to position [3, 0]
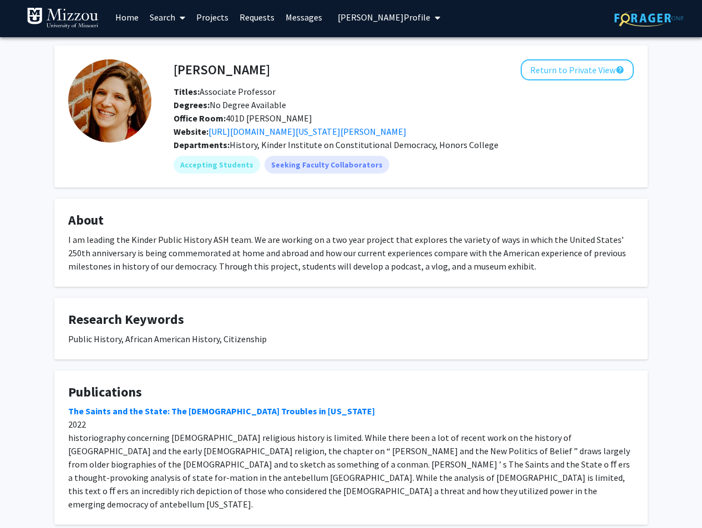
click at [397, 16] on span "[PERSON_NAME] Profile" at bounding box center [384, 17] width 93 height 11
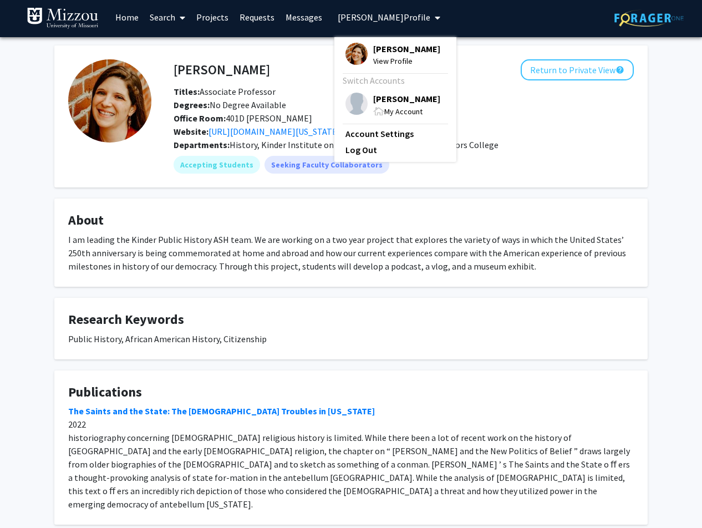
click at [410, 100] on span "[PERSON_NAME]" at bounding box center [406, 99] width 67 height 12
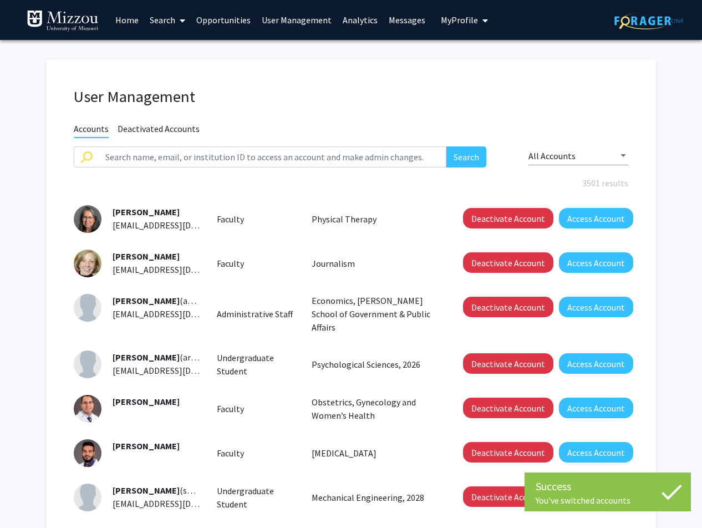
click at [130, 22] on link "Home" at bounding box center [127, 20] width 34 height 39
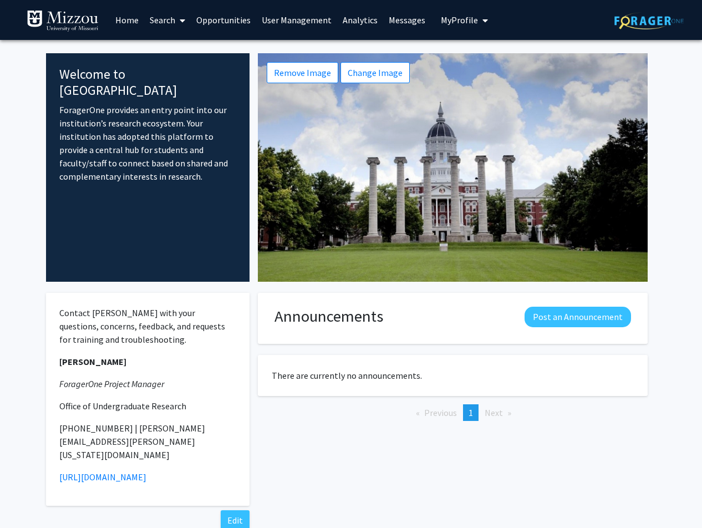
click at [169, 21] on link "Search" at bounding box center [167, 20] width 47 height 39
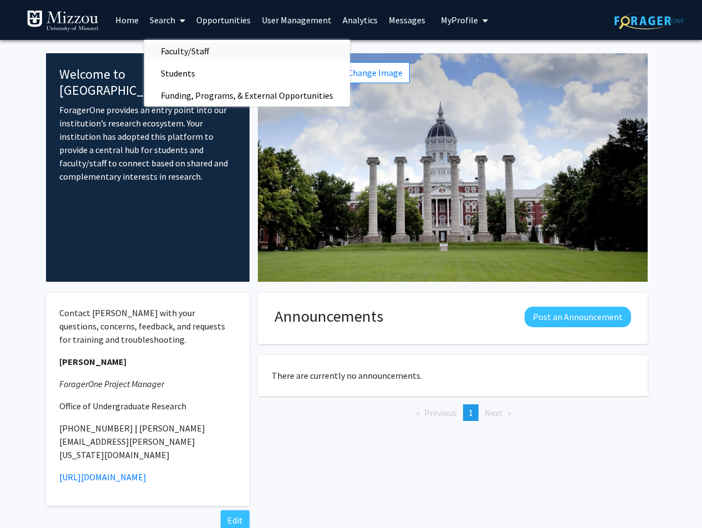
click at [171, 48] on span "Faculty/Staff" at bounding box center [185, 51] width 82 height 22
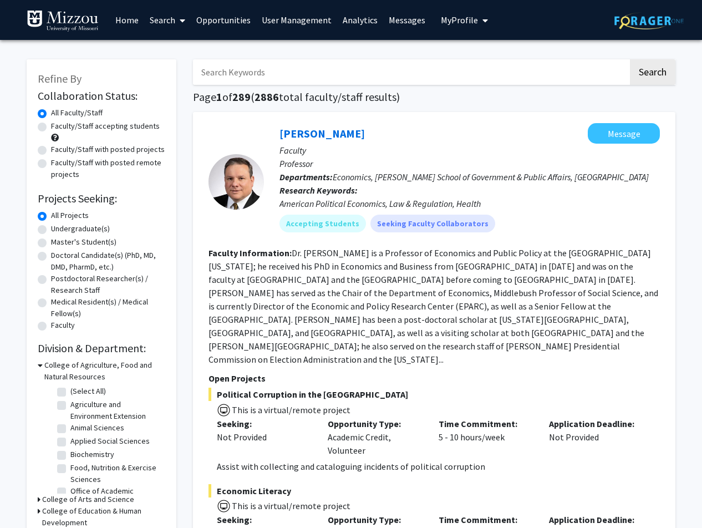
click at [341, 71] on input "Search Keywords" at bounding box center [410, 72] width 435 height 26
click at [630, 59] on button "Search" at bounding box center [652, 72] width 45 height 26
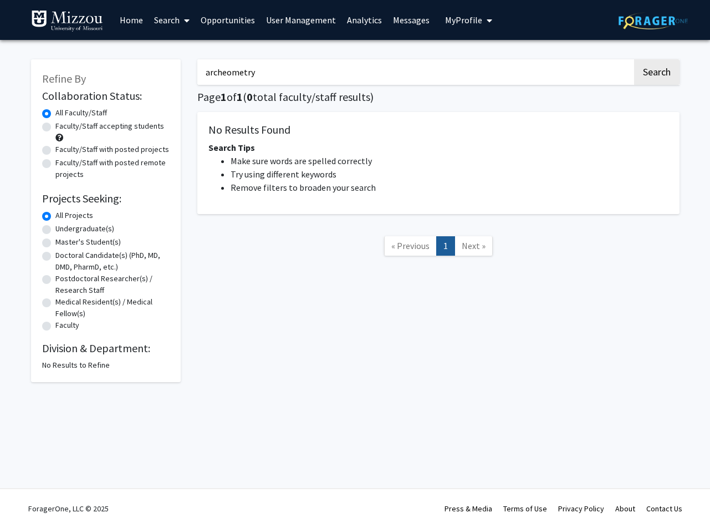
click at [312, 67] on input "archeometry" at bounding box center [414, 72] width 435 height 26
drag, startPoint x: 280, startPoint y: 78, endPoint x: 182, endPoint y: 68, distance: 98.1
click at [197, 68] on input "archeometry" at bounding box center [414, 72] width 435 height 26
click at [635, 59] on button "Search" at bounding box center [657, 72] width 45 height 26
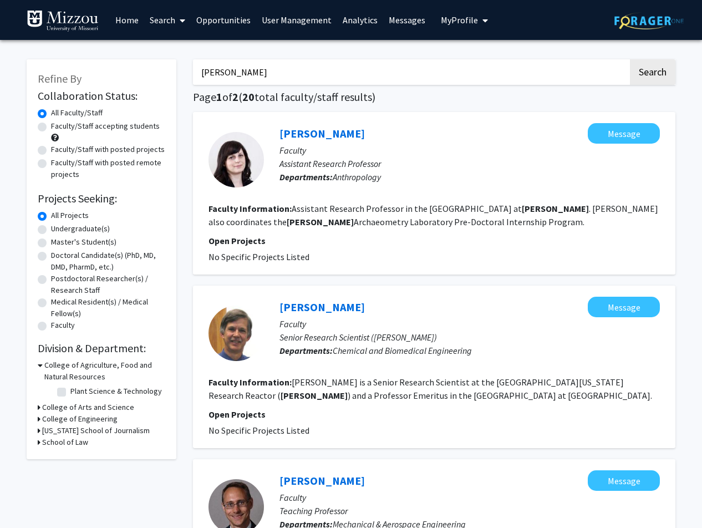
drag, startPoint x: 155, startPoint y: 65, endPoint x: -84, endPoint y: 35, distance: 241.5
click at [193, 59] on input "[PERSON_NAME]" at bounding box center [410, 72] width 435 height 26
type input "lily"
click at [630, 59] on button "Search" at bounding box center [652, 72] width 45 height 26
